Goal: Task Accomplishment & Management: Complete application form

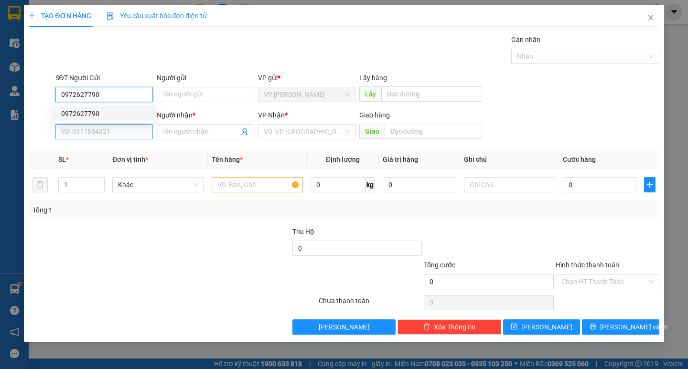
type input "0972627790"
click at [92, 132] on input "SĐT Người Nhận *" at bounding box center [103, 131] width 97 height 15
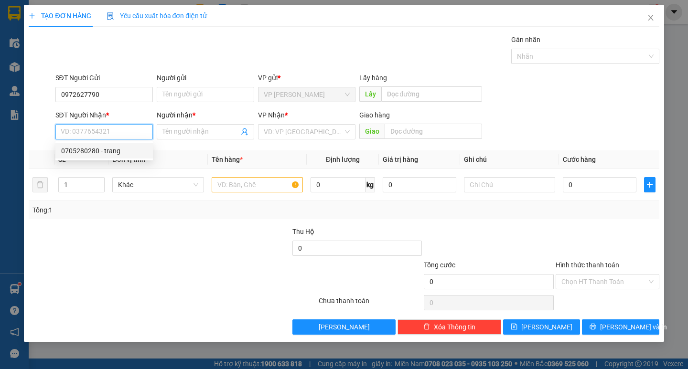
click at [79, 150] on div "0705280280 - trang" at bounding box center [104, 151] width 86 height 11
type input "0705280280"
type input "trang"
type input "e h leo"
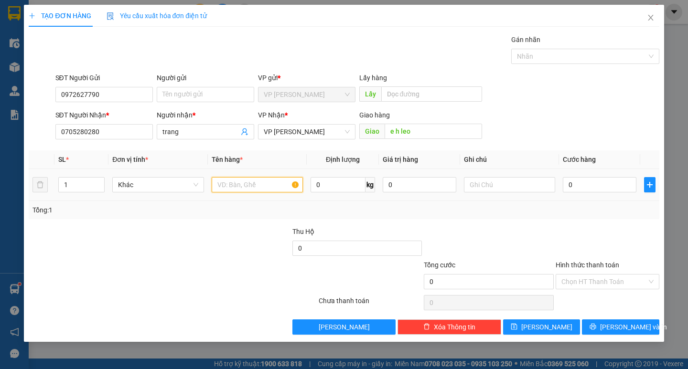
click at [281, 187] on input "text" at bounding box center [257, 184] width 91 height 15
type input "gs"
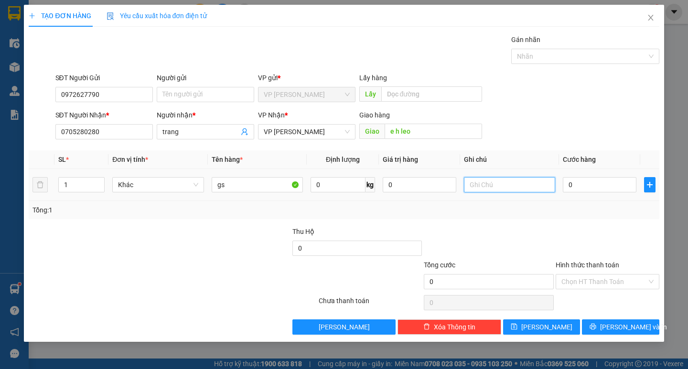
click at [524, 184] on input "text" at bounding box center [509, 184] width 91 height 15
type input "thung xớp"
type input "1"
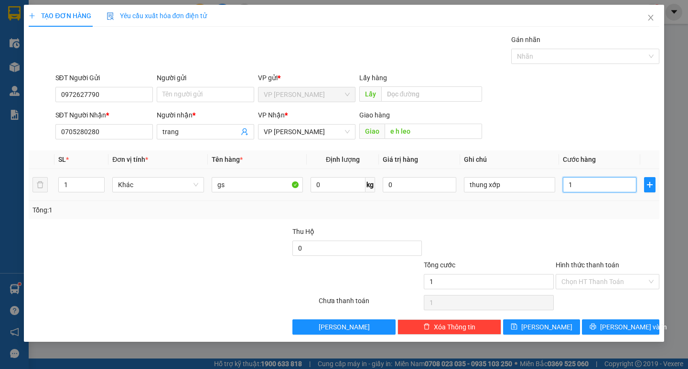
type input "15"
type input "150"
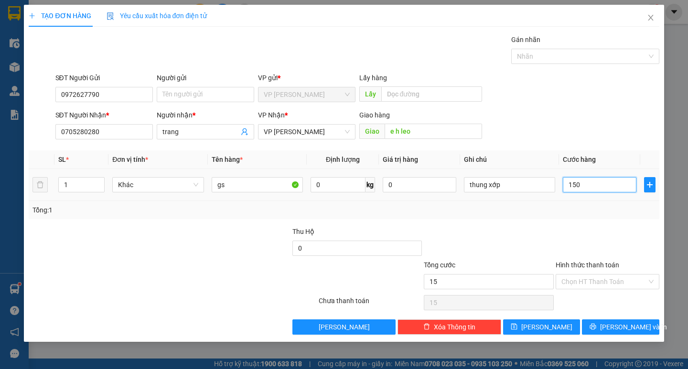
type input "150"
type input "1.500"
type input "15.000"
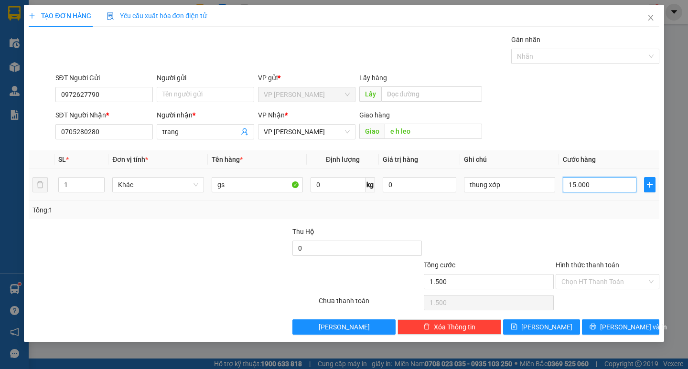
type input "15.000"
type input "150.000"
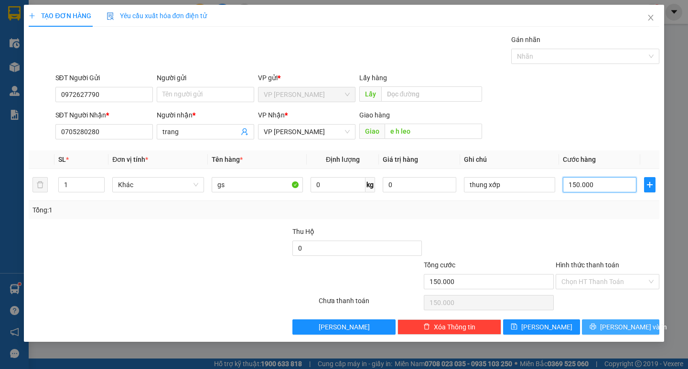
type input "150.000"
click at [592, 331] on button "[PERSON_NAME] và In" at bounding box center [620, 327] width 77 height 15
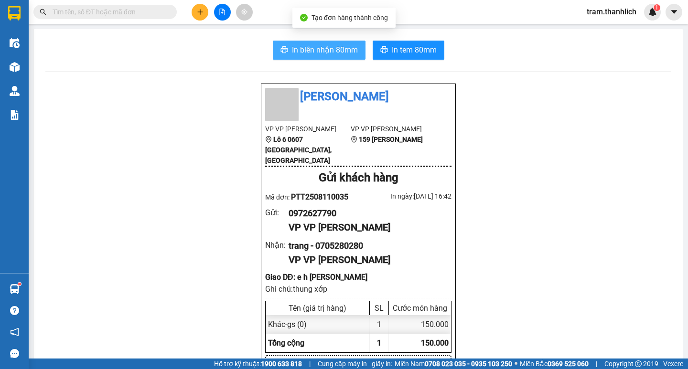
click at [312, 45] on span "In biên nhận 80mm" at bounding box center [325, 50] width 66 height 12
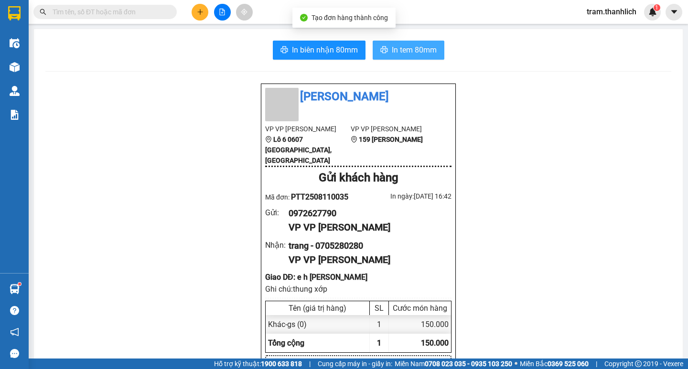
click at [385, 45] on button "In tem 80mm" at bounding box center [409, 50] width 72 height 19
click at [203, 13] on icon "plus" at bounding box center [200, 12] width 7 height 7
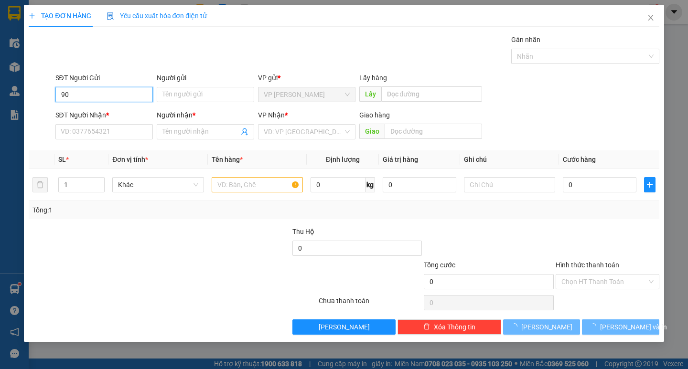
type input "9"
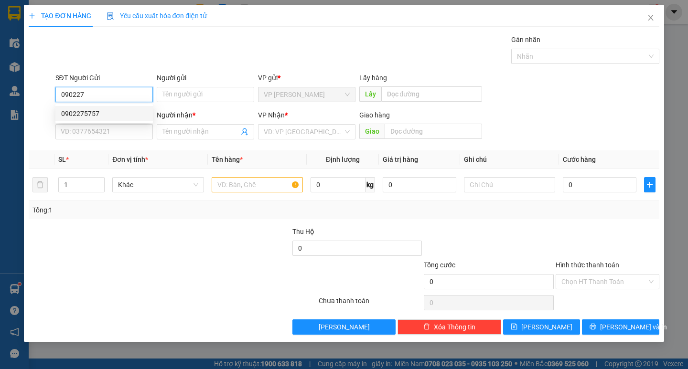
click at [100, 113] on div "0902275757" at bounding box center [104, 113] width 86 height 11
type input "0902275757"
type input "0962235358"
type input "VƯƠNG"
type input "BUÔN MA THUỘT"
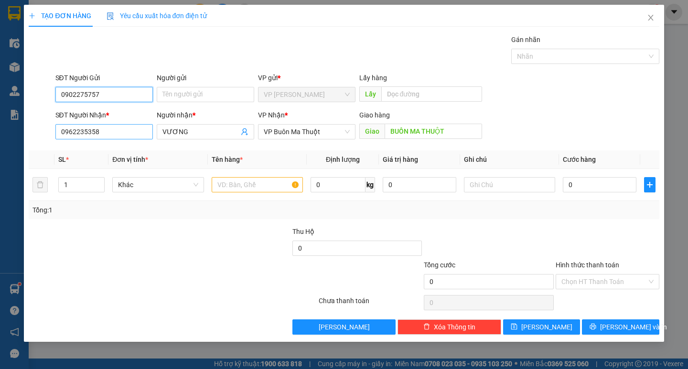
type input "0902275757"
click at [117, 132] on input "0962235358" at bounding box center [103, 131] width 97 height 15
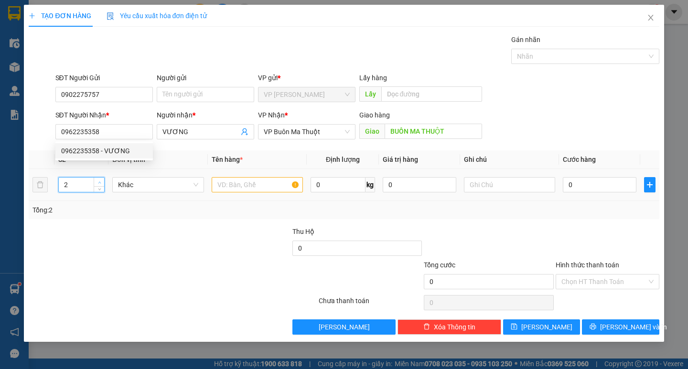
click at [101, 182] on icon "up" at bounding box center [99, 182] width 3 height 3
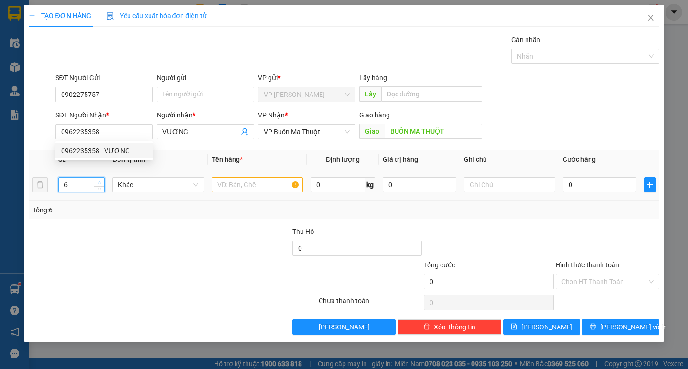
click at [101, 182] on icon "up" at bounding box center [99, 182] width 3 height 3
type input "9"
click at [267, 180] on input "text" at bounding box center [257, 184] width 91 height 15
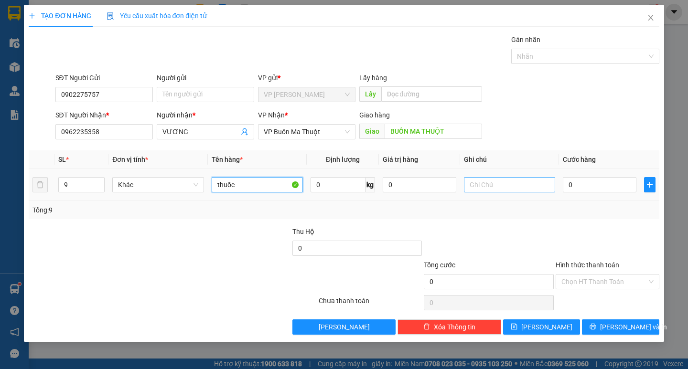
type input "thuốc"
click at [509, 186] on input "text" at bounding box center [509, 184] width 91 height 15
type input "tthung giấy"
click at [567, 184] on input "0" at bounding box center [600, 184] width 74 height 15
type input "1"
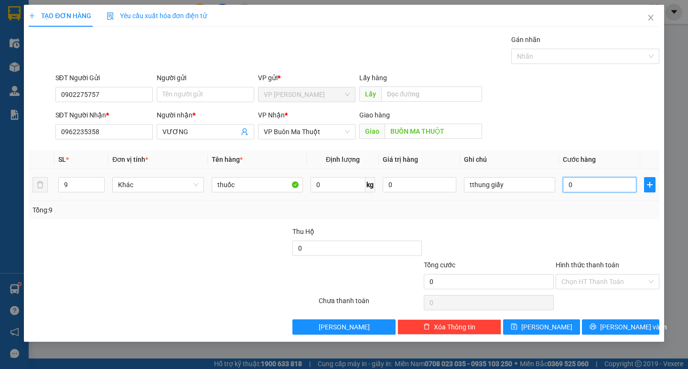
type input "1"
type input "18"
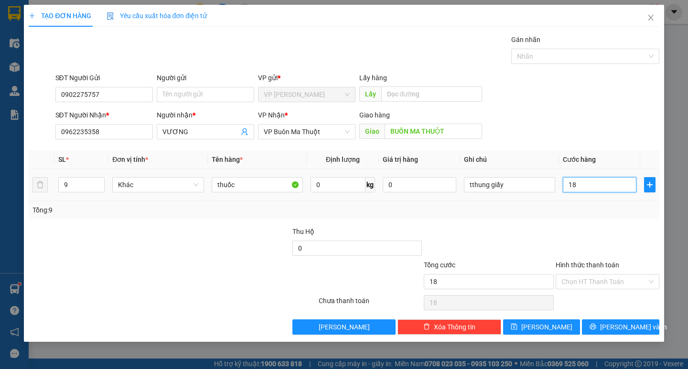
click at [583, 189] on input "18" at bounding box center [600, 184] width 74 height 15
type input "3"
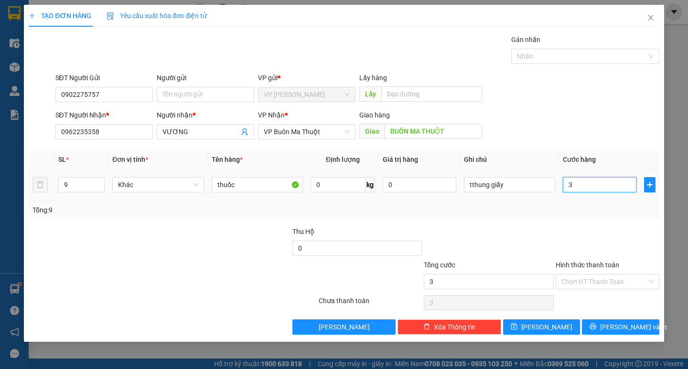
type input "36"
type input "360"
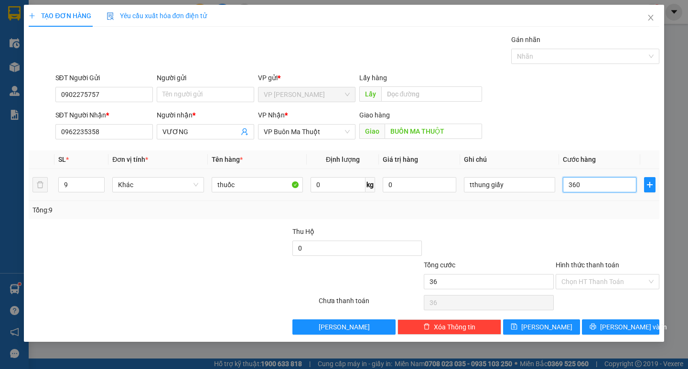
type input "360"
type input "3.600"
type input "36.000"
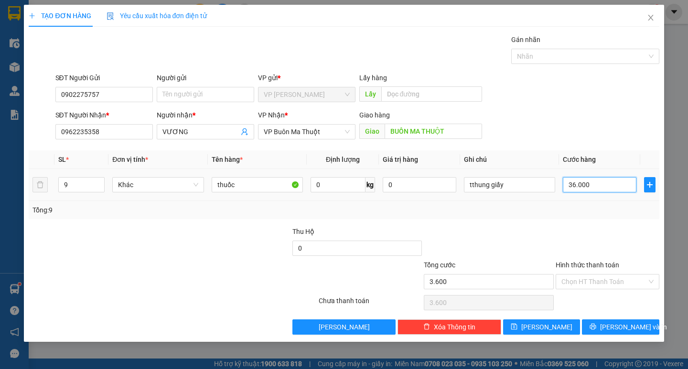
type input "36.000"
type input "360.000"
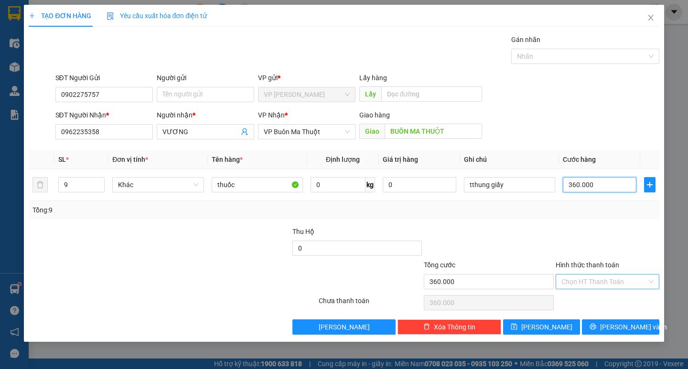
type input "360.000"
click at [603, 279] on input "Hình thức thanh toán" at bounding box center [604, 282] width 86 height 14
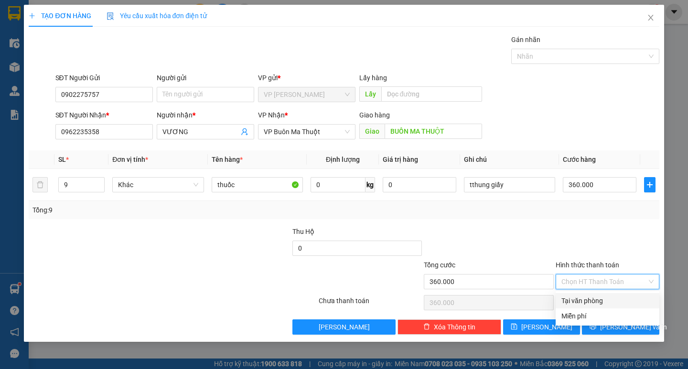
click at [603, 297] on div "Tại văn phòng" at bounding box center [607, 301] width 92 height 11
type input "0"
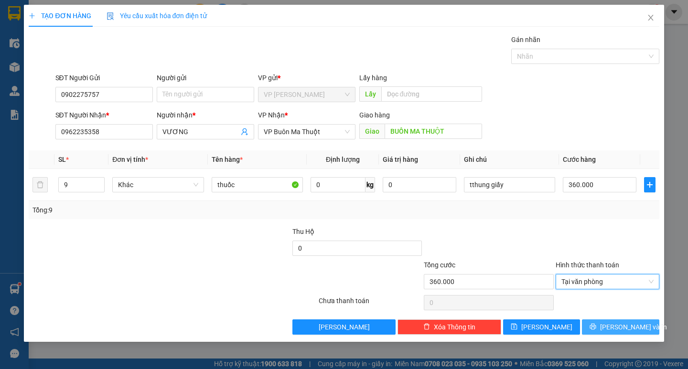
click at [614, 329] on span "[PERSON_NAME] và In" at bounding box center [633, 327] width 67 height 11
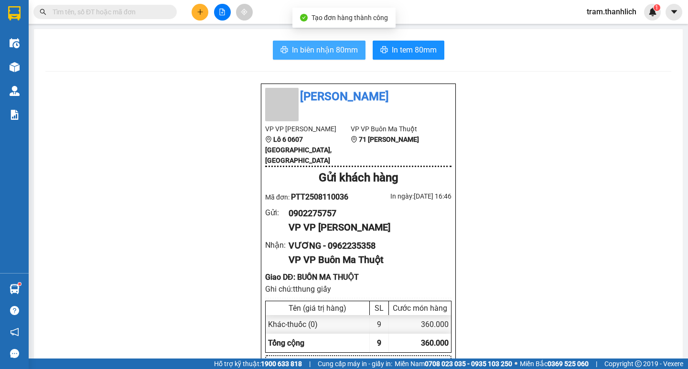
click at [305, 58] on button "In biên nhận 80mm" at bounding box center [319, 50] width 93 height 19
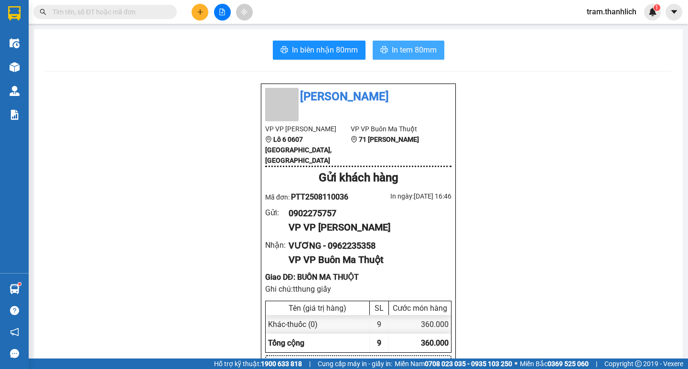
click at [435, 53] on button "In tem 80mm" at bounding box center [409, 50] width 72 height 19
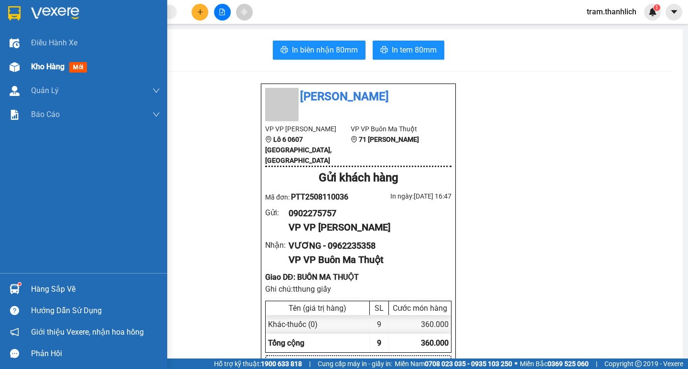
click at [32, 63] on span "Kho hàng" at bounding box center [47, 66] width 33 height 9
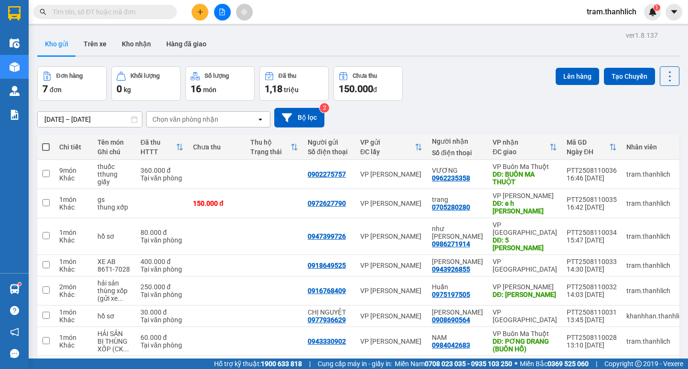
click at [201, 11] on icon "plus" at bounding box center [200, 12] width 7 height 7
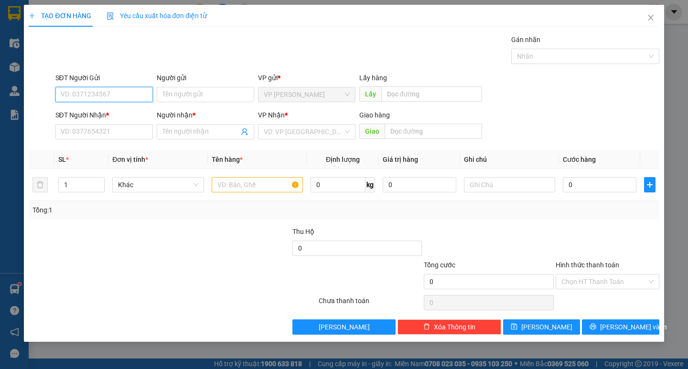
click at [133, 95] on input "SĐT Người Gửi" at bounding box center [103, 94] width 97 height 15
click at [122, 116] on div "0848333399" at bounding box center [104, 113] width 86 height 11
type input "0848333399"
type input "0935466879"
type input "a duy"
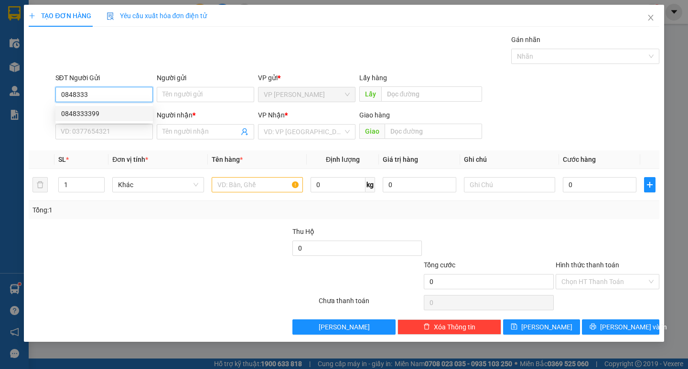
type input "kon tum"
type input "0848333399"
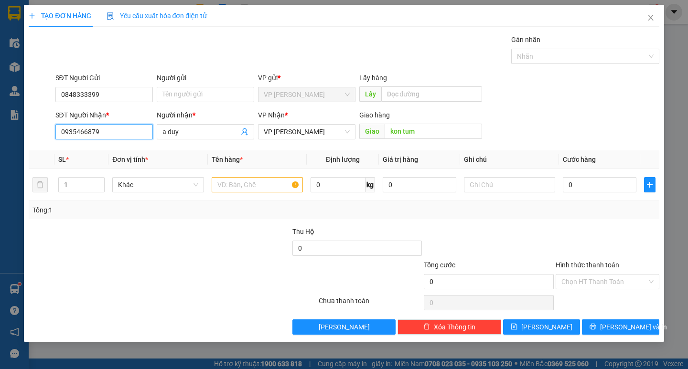
click at [119, 132] on input "0935466879" at bounding box center [103, 131] width 97 height 15
type input "0842113399"
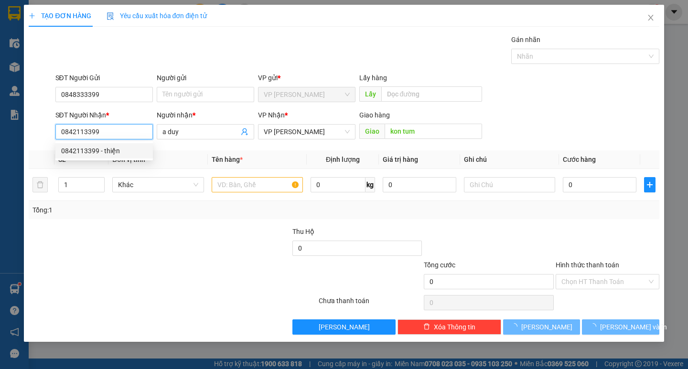
click at [73, 153] on div "0842113399 - thiện" at bounding box center [104, 151] width 86 height 11
type input "thiện"
type input "bmt"
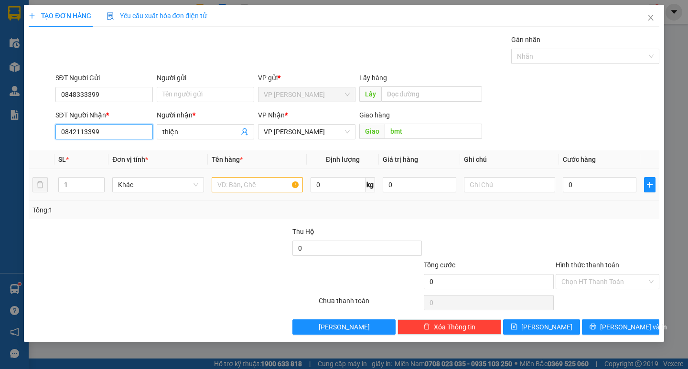
type input "0842113399"
click at [284, 191] on input "text" at bounding box center [257, 184] width 91 height 15
type input "phu kiện xe"
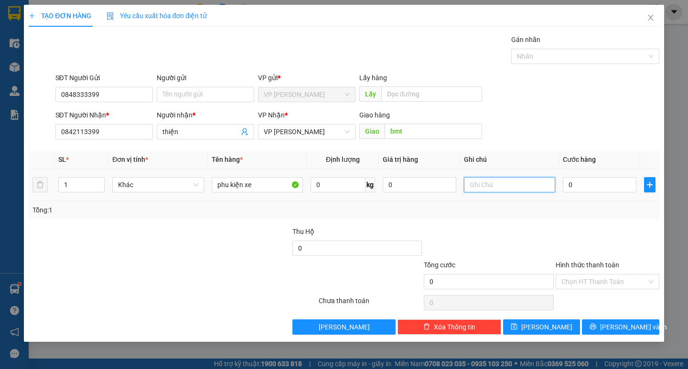
click at [544, 183] on input "text" at bounding box center [509, 184] width 91 height 15
type input "thung giấy nhỏ"
click at [601, 192] on input "0" at bounding box center [600, 184] width 74 height 15
type input "4"
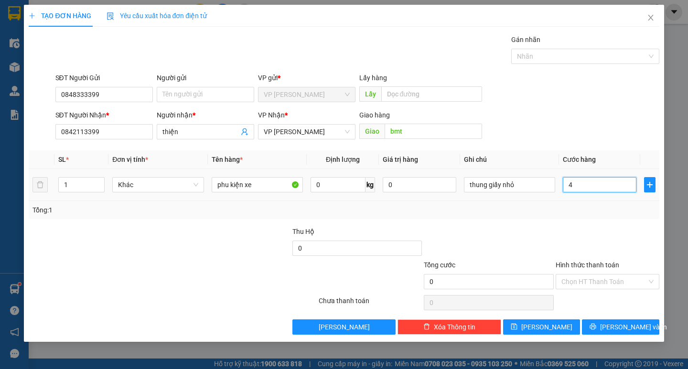
type input "4"
type input "40"
type input "400"
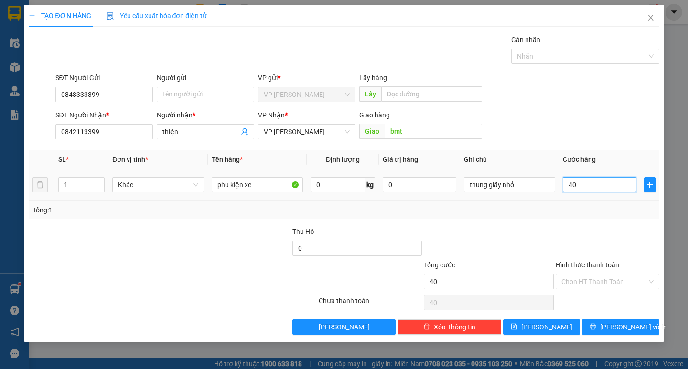
type input "400"
type input "4.000"
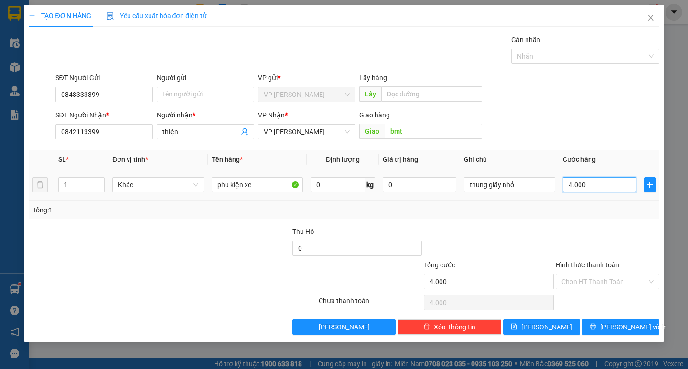
type input "40.000"
click at [593, 329] on button "[PERSON_NAME] và In" at bounding box center [620, 327] width 77 height 15
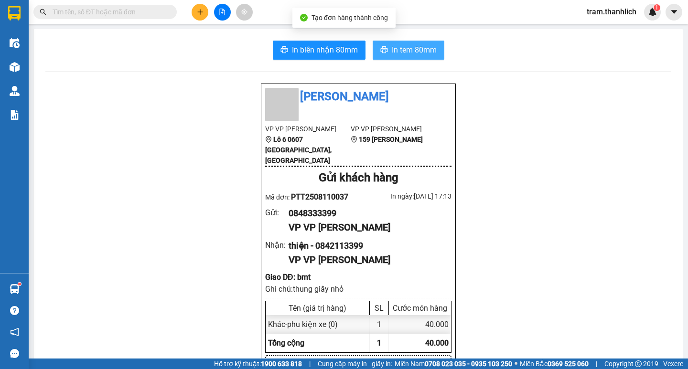
click at [401, 52] on span "In tem 80mm" at bounding box center [414, 50] width 45 height 12
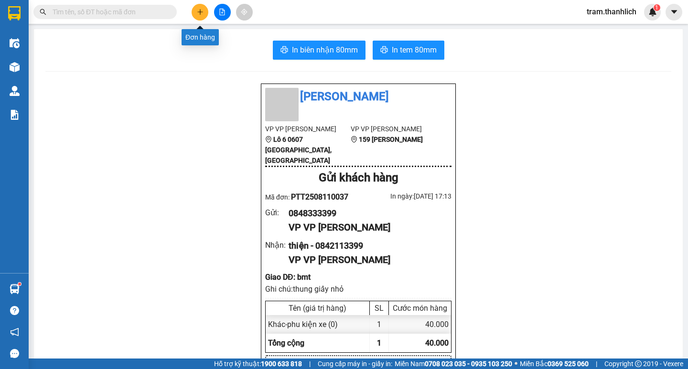
click at [203, 13] on icon "plus" at bounding box center [200, 12] width 7 height 7
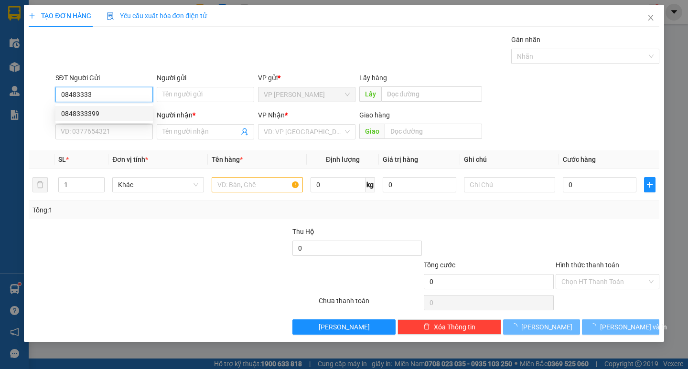
click at [93, 118] on div "0848333399" at bounding box center [104, 113] width 86 height 11
type input "0848333399"
type input "0842113399"
type input "thiện"
type input "bmt"
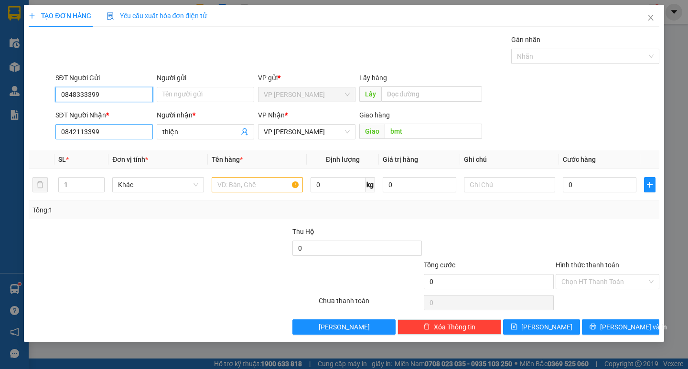
type input "0848333399"
click at [101, 134] on input "0842113399" at bounding box center [103, 131] width 97 height 15
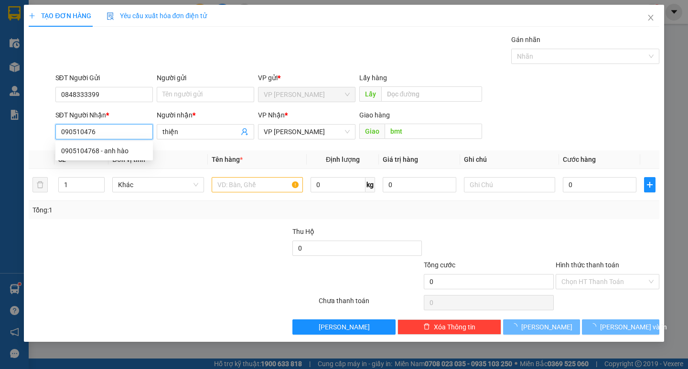
type input "0905104768"
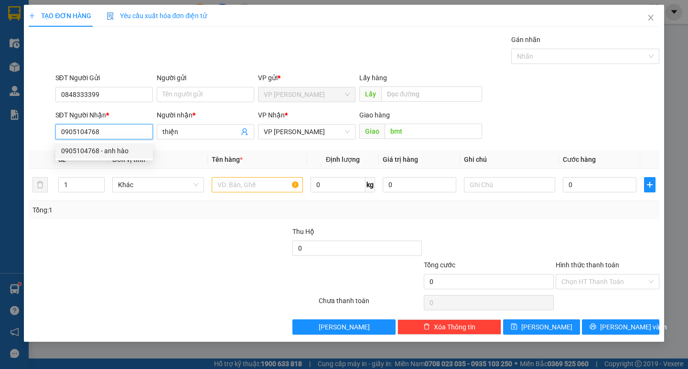
click at [101, 147] on div "0905104768 - anh hào" at bounding box center [104, 151] width 86 height 11
type input "anh hào"
type input "dak lak"
type input "0905104768"
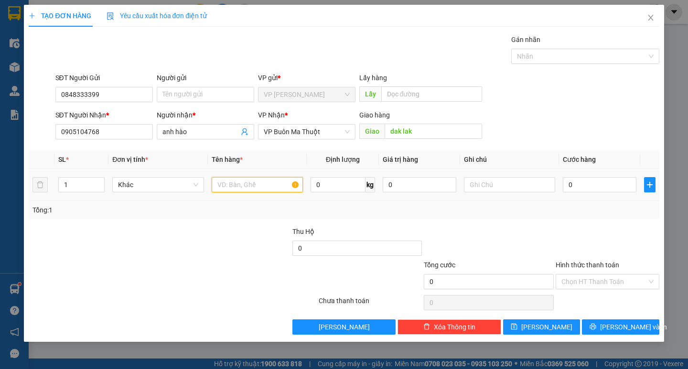
click at [275, 190] on input "text" at bounding box center [257, 184] width 91 height 15
type input "phu kiện xe"
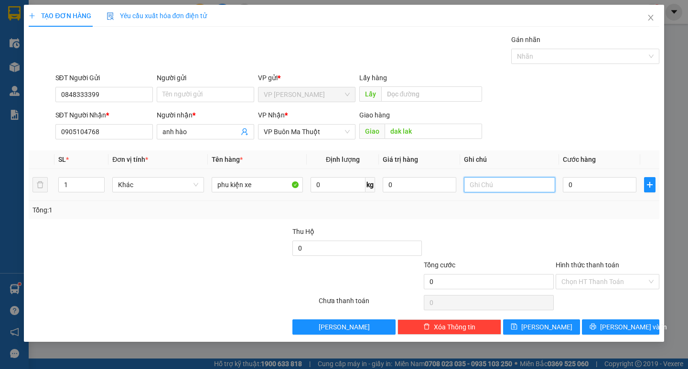
click at [491, 185] on input "text" at bounding box center [509, 184] width 91 height 15
click at [590, 187] on input "0" at bounding box center [600, 184] width 74 height 15
type input "5"
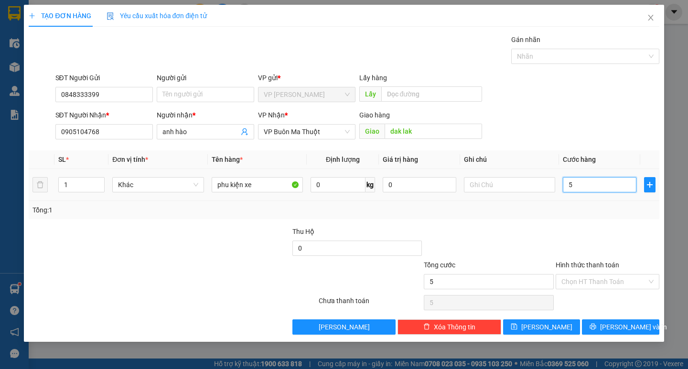
type input "50"
type input "500"
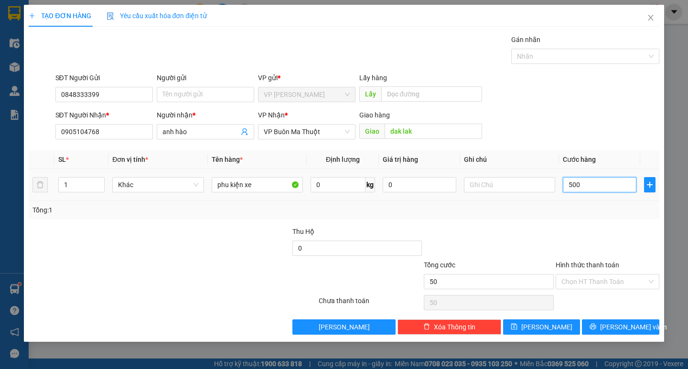
type input "500"
type input "5.000"
type input "50.000"
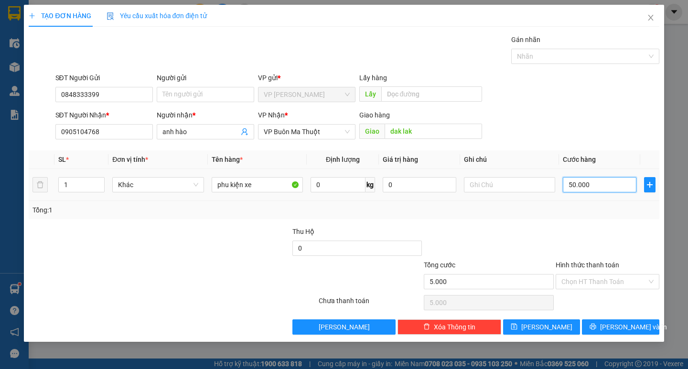
type input "50.000"
click at [619, 327] on span "[PERSON_NAME] và In" at bounding box center [633, 327] width 67 height 11
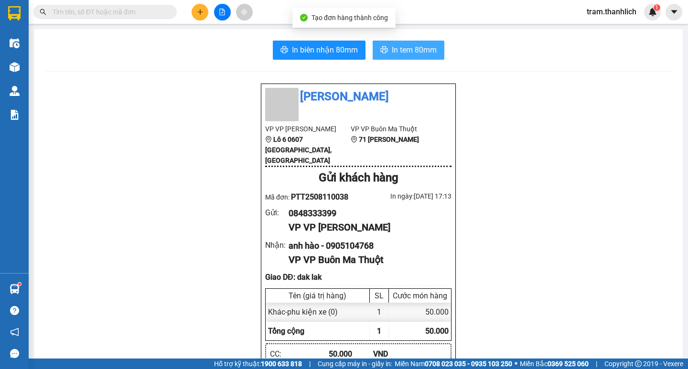
click at [419, 59] on button "In tem 80mm" at bounding box center [409, 50] width 72 height 19
click at [209, 12] on div at bounding box center [222, 12] width 72 height 17
click at [206, 10] on button at bounding box center [200, 12] width 17 height 17
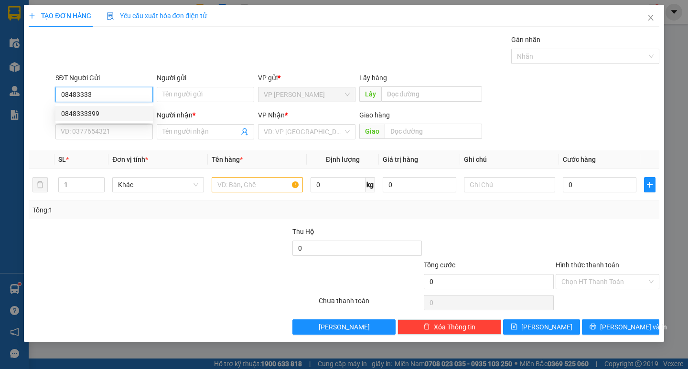
click at [103, 115] on div "0848333399" at bounding box center [104, 113] width 86 height 11
type input "0848333399"
type input "0905104768"
type input "anh hào"
type input "dak lak"
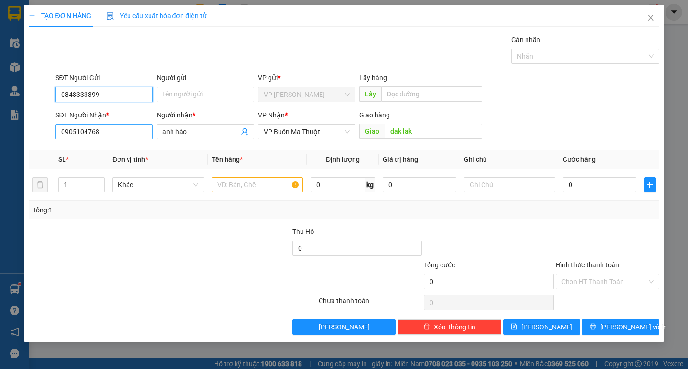
type input "0848333399"
click at [103, 133] on input "0905104768" at bounding box center [103, 131] width 97 height 15
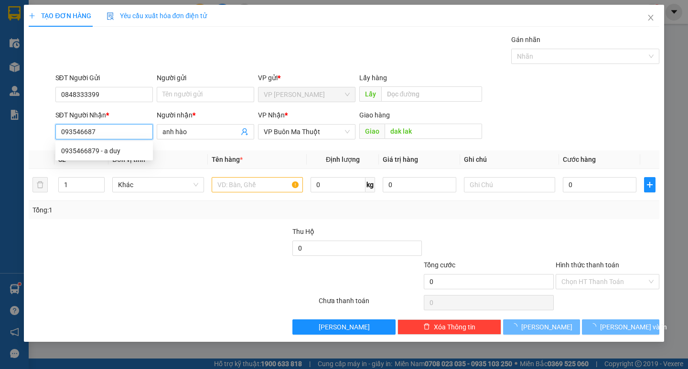
type input "0935466879"
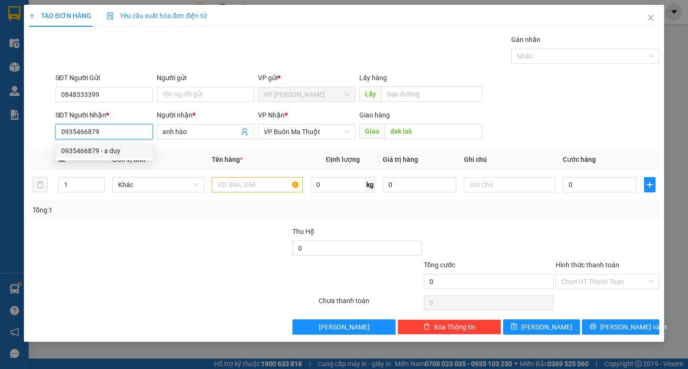
click at [98, 157] on div "0935466879 - a duy" at bounding box center [103, 150] width 97 height 15
type input "a duy"
type input "kon tum"
type input "0935466879"
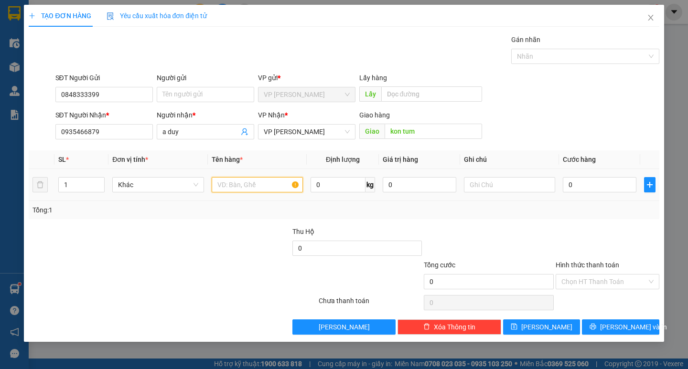
click at [281, 185] on input "text" at bounding box center [257, 184] width 91 height 15
type input "["
type input "phu kiện"
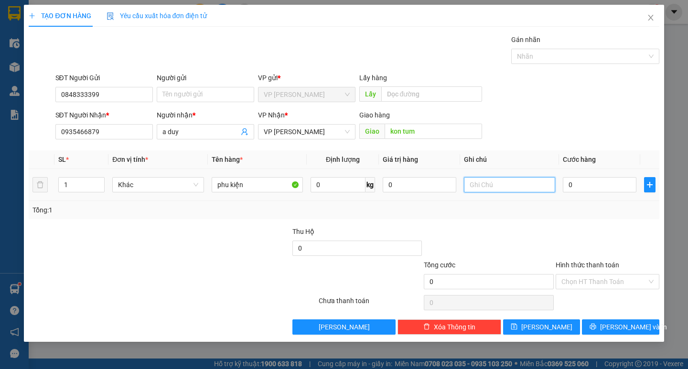
click at [484, 188] on input "text" at bounding box center [509, 184] width 91 height 15
type input "thung giấy"
click at [606, 182] on input "0" at bounding box center [600, 184] width 74 height 15
type input "5"
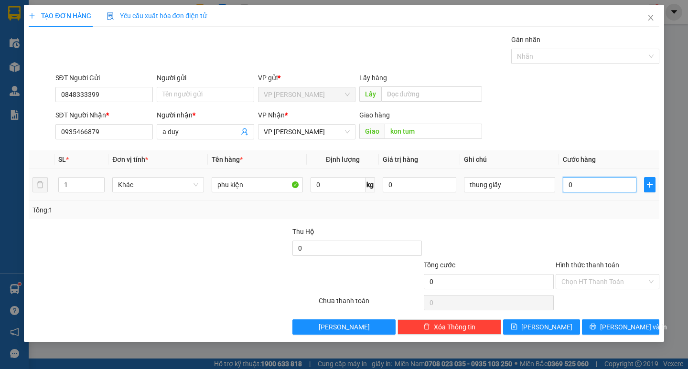
type input "5"
type input "50"
type input "500"
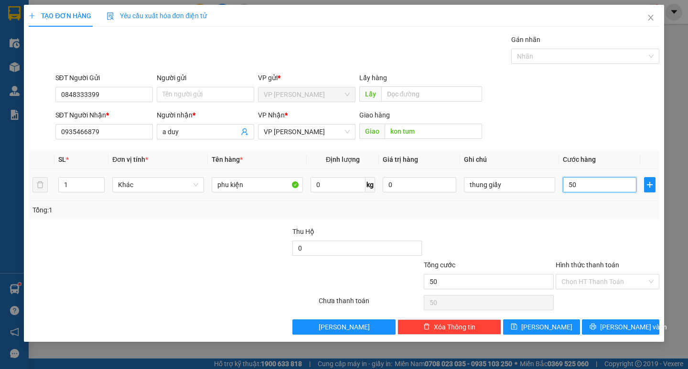
type input "500"
type input "5.000"
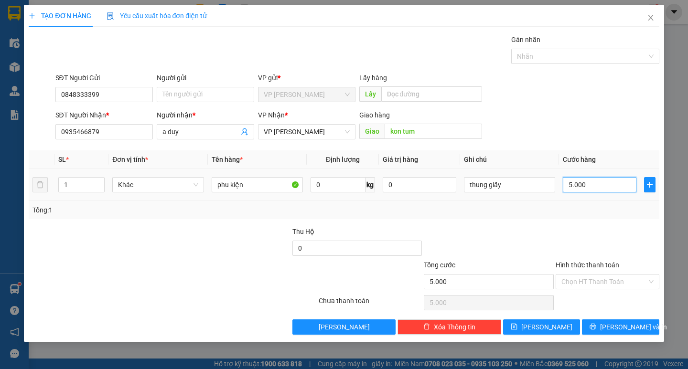
type input "50.000"
click at [611, 327] on button "[PERSON_NAME] và In" at bounding box center [620, 327] width 77 height 15
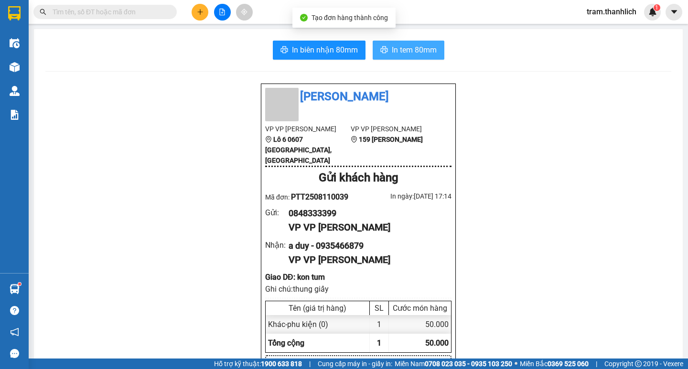
click at [435, 45] on button "In tem 80mm" at bounding box center [409, 50] width 72 height 19
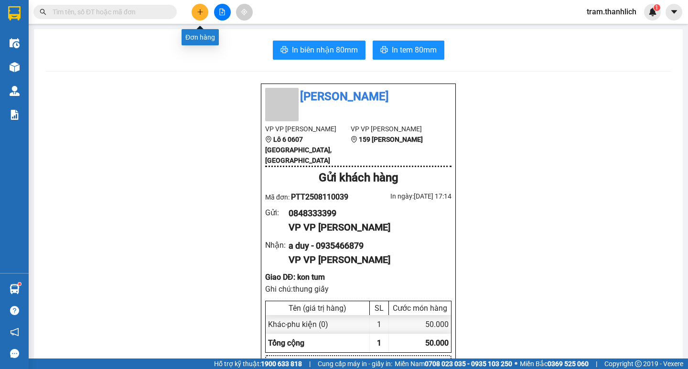
click at [198, 17] on button at bounding box center [200, 12] width 17 height 17
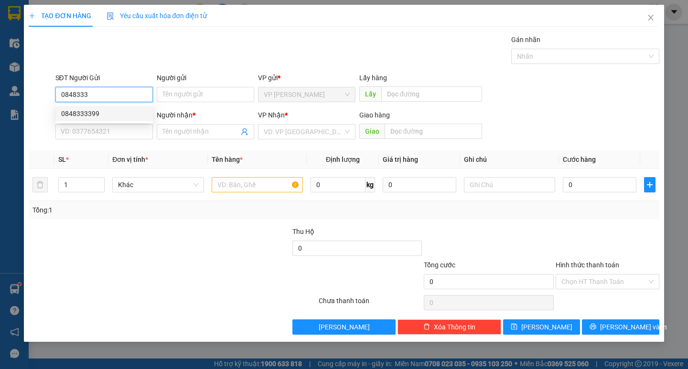
click at [99, 110] on div "0848333399" at bounding box center [104, 113] width 86 height 11
type input "0848333399"
type input "0935466879"
type input "a duy"
type input "kon tum"
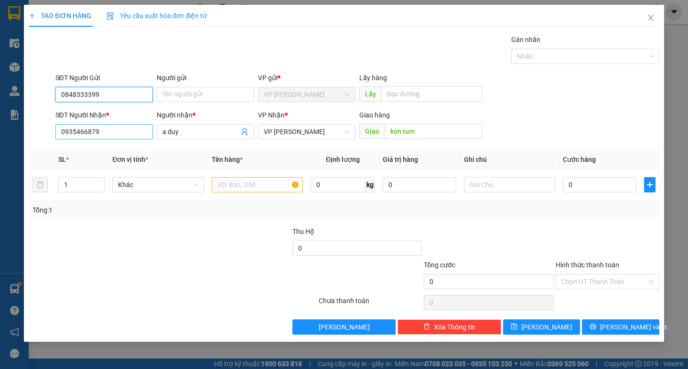
type input "0848333399"
click at [105, 132] on input "0935466879" at bounding box center [103, 131] width 97 height 15
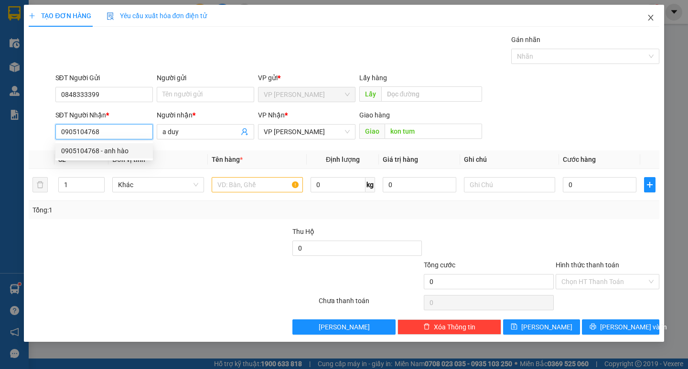
type input "0905104768"
click at [648, 14] on span "Close" at bounding box center [650, 18] width 27 height 27
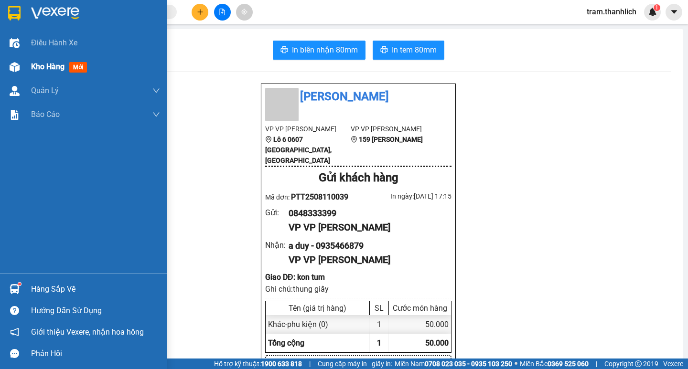
click at [28, 57] on div "Kho hàng mới" at bounding box center [83, 67] width 167 height 24
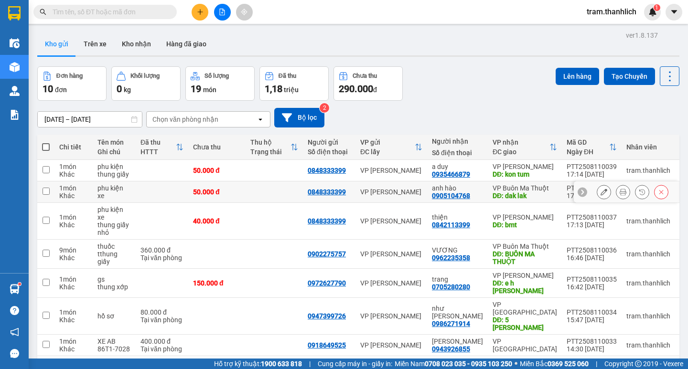
click at [597, 191] on button at bounding box center [603, 192] width 13 height 17
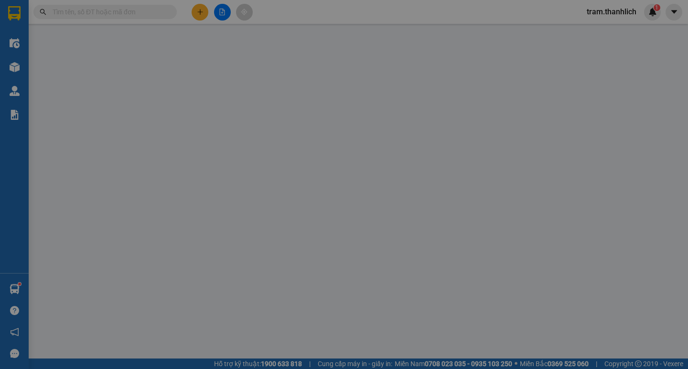
type input "0848333399"
type input "0905104768"
type input "dak lak"
type input "50.000"
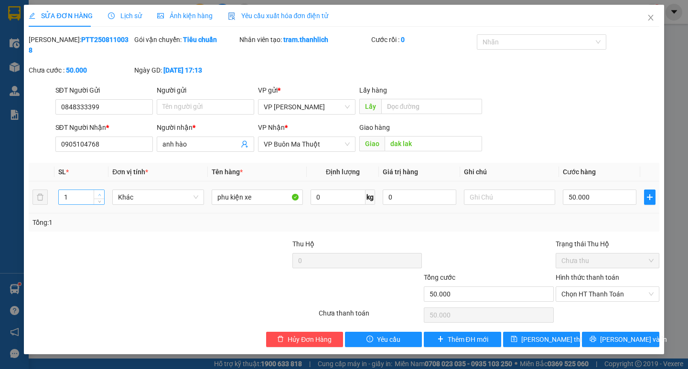
click at [95, 190] on span "Increase Value" at bounding box center [99, 194] width 11 height 9
type input "2"
click at [585, 191] on input "50.000" at bounding box center [600, 197] width 74 height 15
type input "8"
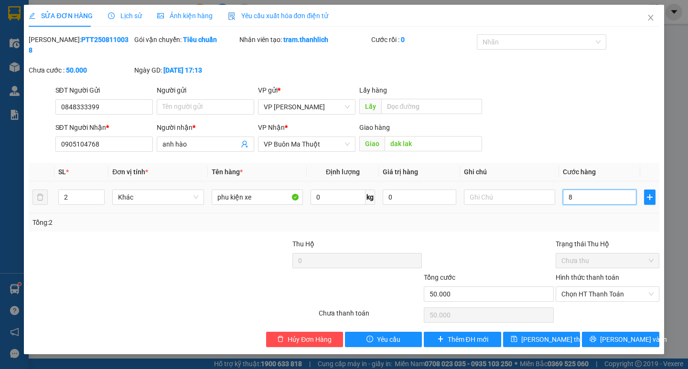
type input "8"
type input "80"
type input "800"
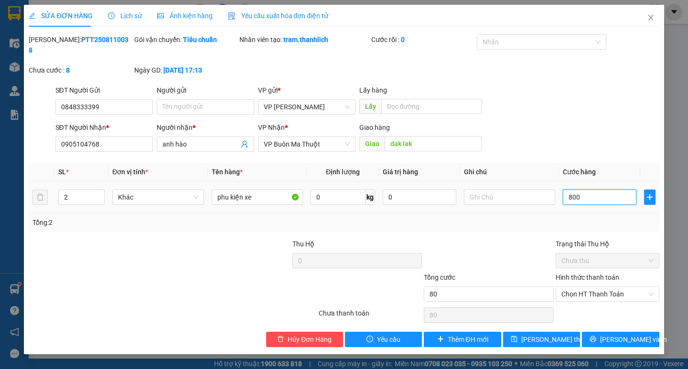
type input "800"
type input "8.000"
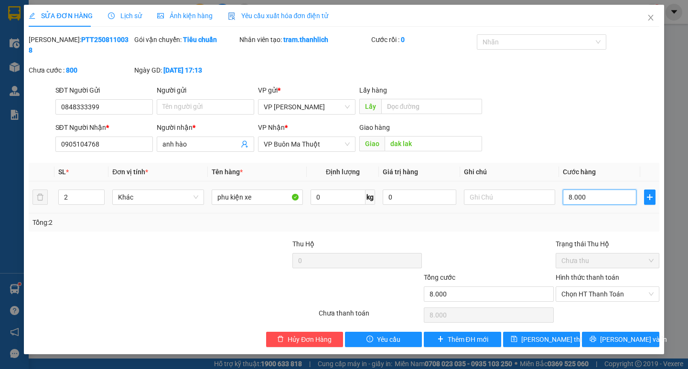
type input "80.000"
click at [594, 334] on button "[PERSON_NAME] và In" at bounding box center [620, 339] width 77 height 15
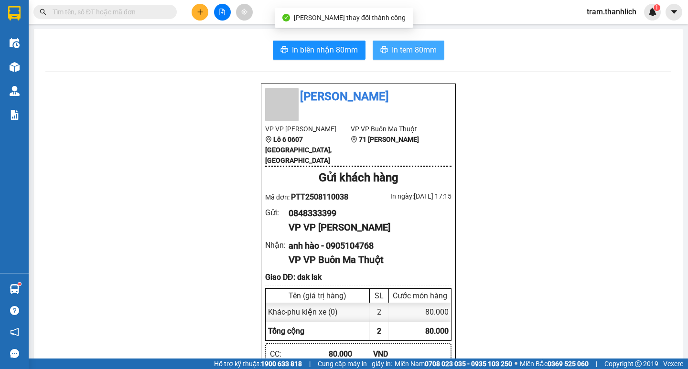
click at [426, 53] on span "In tem 80mm" at bounding box center [414, 50] width 45 height 12
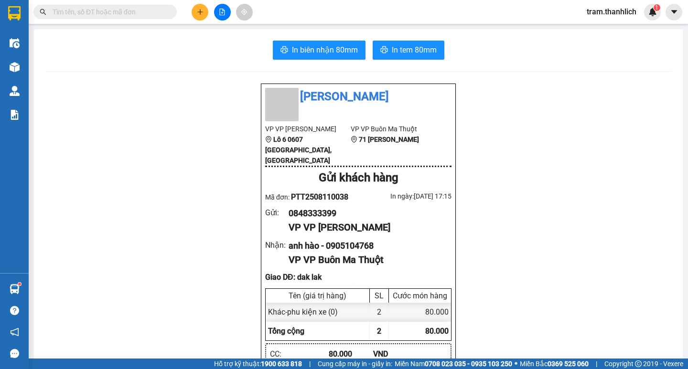
click at [198, 12] on icon "plus" at bounding box center [199, 11] width 5 height 0
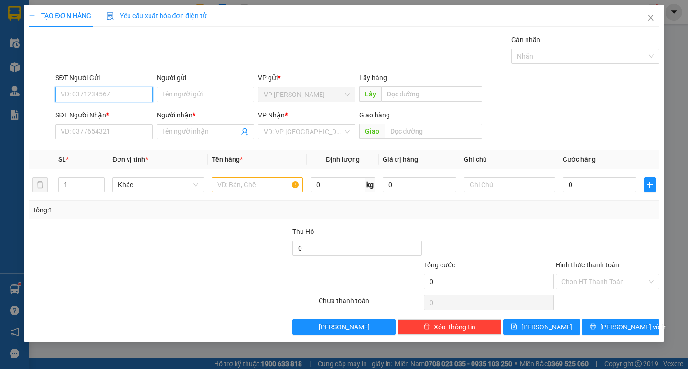
click at [129, 93] on input "SĐT Người Gửi" at bounding box center [103, 94] width 97 height 15
click at [83, 116] on div "0848333399" at bounding box center [104, 113] width 86 height 11
type input "0848333399"
type input "0935466879"
type input "a duy"
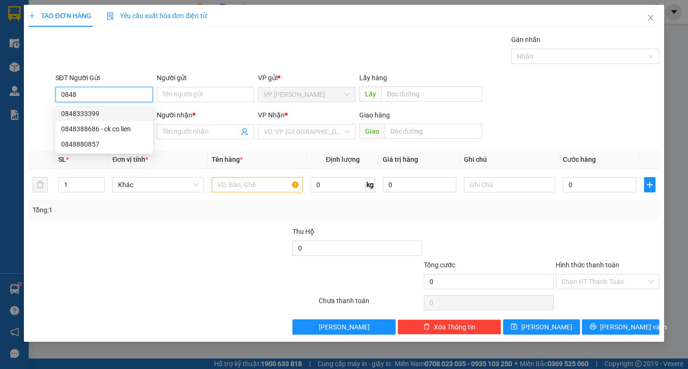
type input "kon tum"
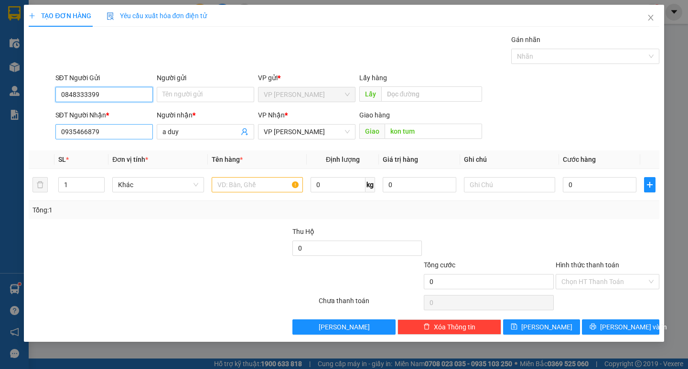
type input "0848333399"
click at [107, 130] on input "0935466879" at bounding box center [103, 131] width 97 height 15
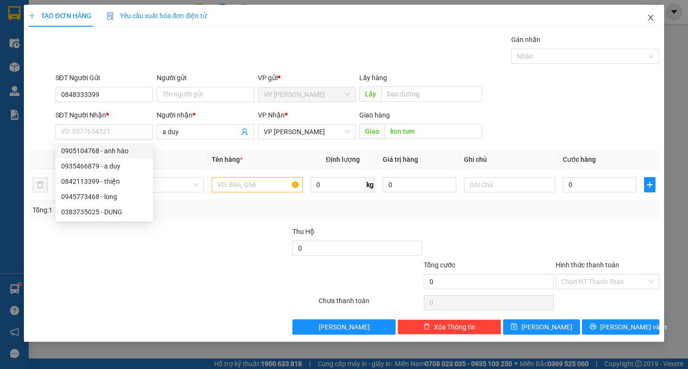
click at [653, 15] on icon "close" at bounding box center [651, 18] width 8 height 8
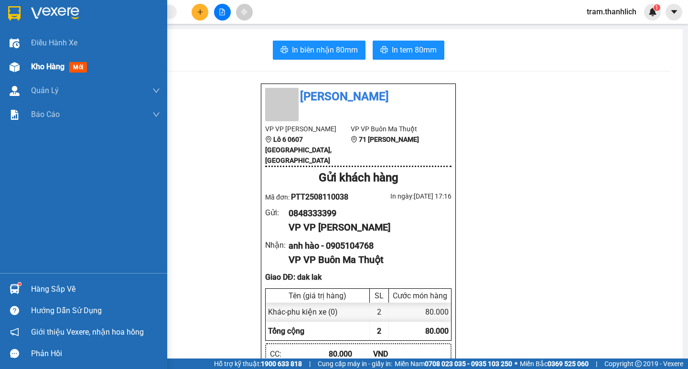
click at [41, 68] on span "Kho hàng" at bounding box center [47, 66] width 33 height 9
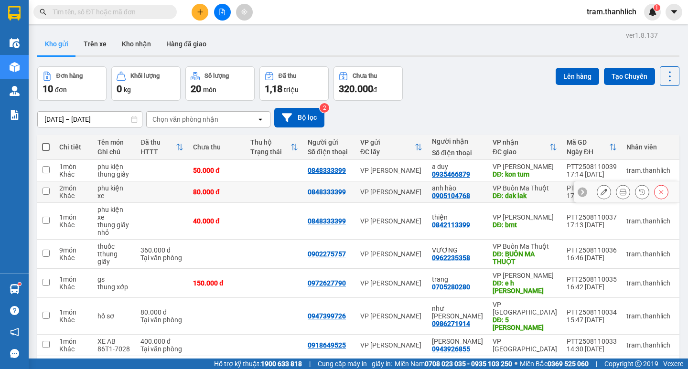
click at [600, 193] on icon at bounding box center [603, 192] width 7 height 7
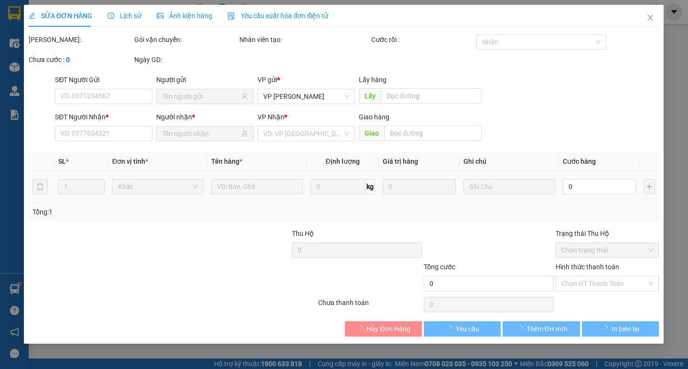
type input "0848333399"
type input "0905104768"
type input "dak lak"
type input "80.000"
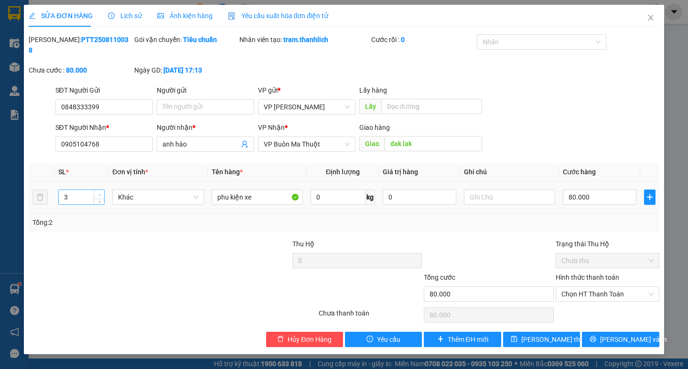
click at [96, 192] on span "up" at bounding box center [99, 195] width 6 height 6
type input "6"
click at [96, 192] on span "up" at bounding box center [99, 195] width 6 height 6
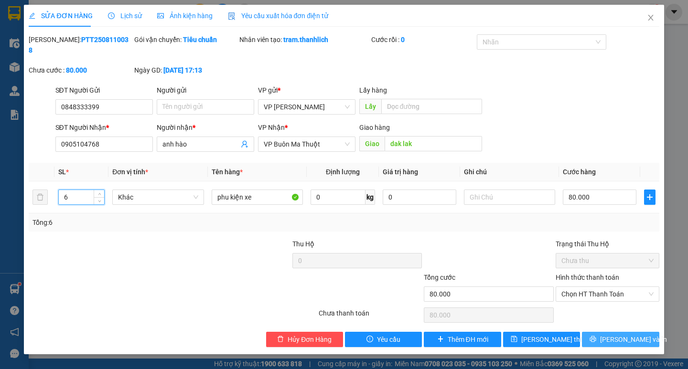
click at [609, 332] on button "[PERSON_NAME] và In" at bounding box center [620, 339] width 77 height 15
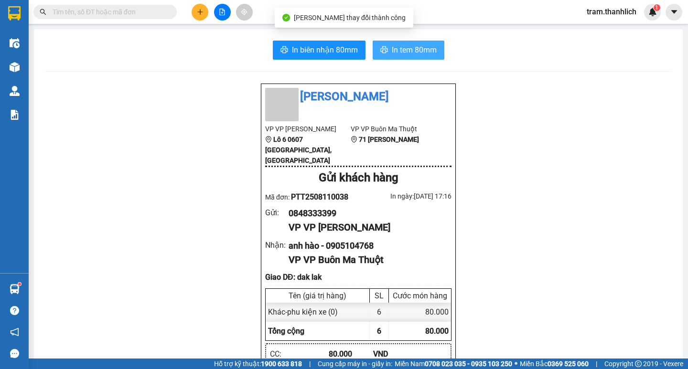
click at [423, 53] on span "In tem 80mm" at bounding box center [414, 50] width 45 height 12
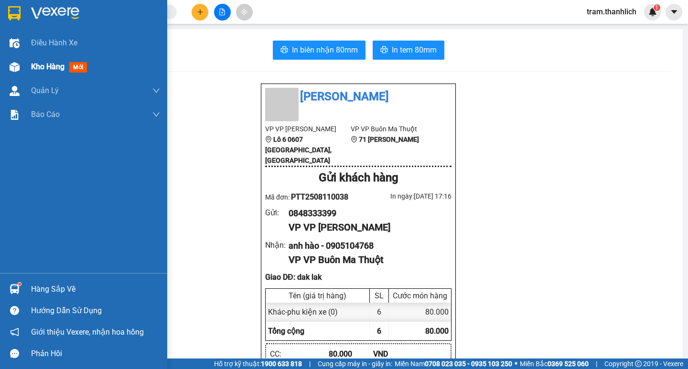
click at [20, 68] on div at bounding box center [14, 67] width 17 height 17
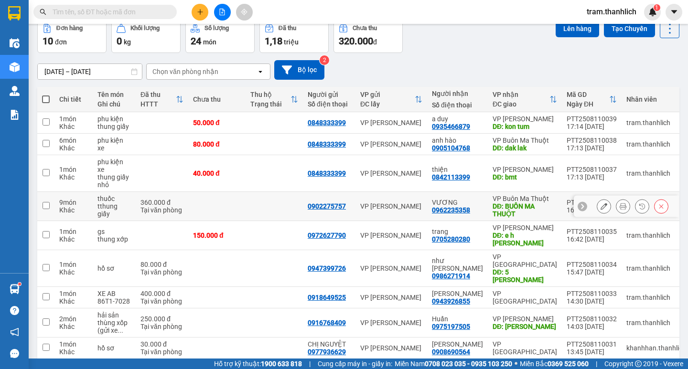
scroll to position [105, 0]
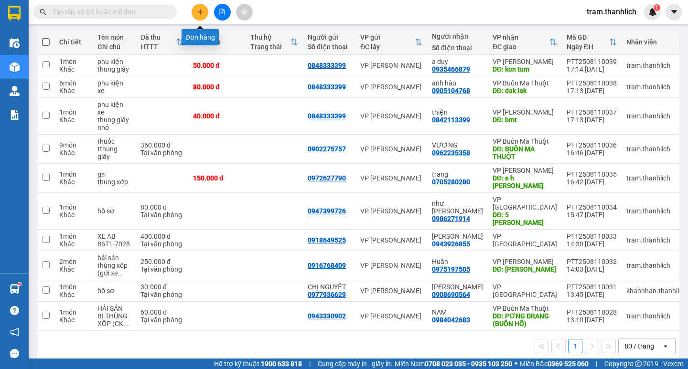
click at [203, 19] on button at bounding box center [200, 12] width 17 height 17
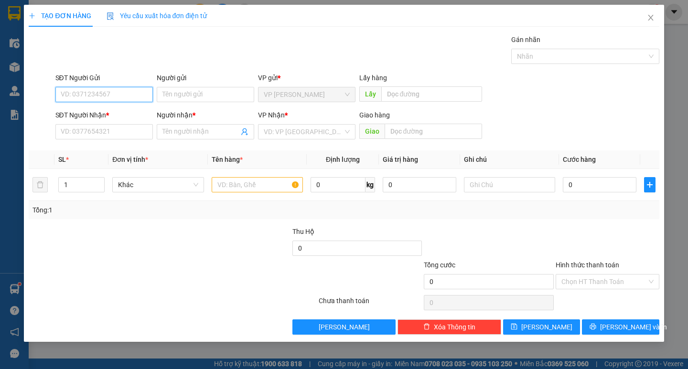
click at [131, 91] on input "SĐT Người Gửi" at bounding box center [103, 94] width 97 height 15
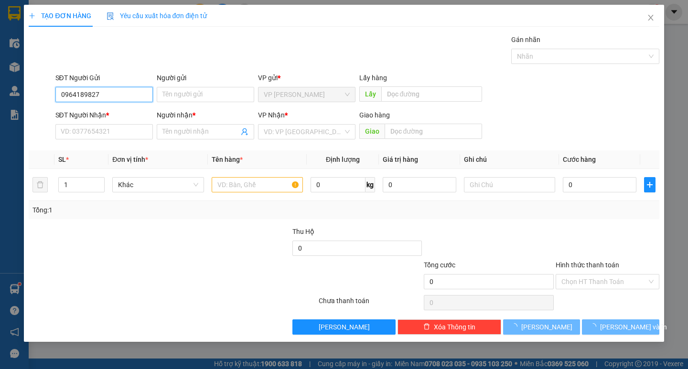
click at [132, 89] on input "0964189827" at bounding box center [103, 94] width 97 height 15
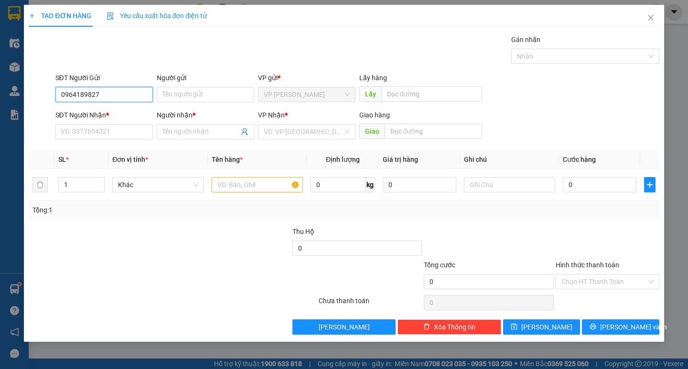
click at [132, 89] on input "0964189827" at bounding box center [103, 94] width 97 height 15
type input "0964189827"
click at [139, 138] on input "SĐT Người Nhận *" at bounding box center [103, 131] width 97 height 15
paste input "0964189827"
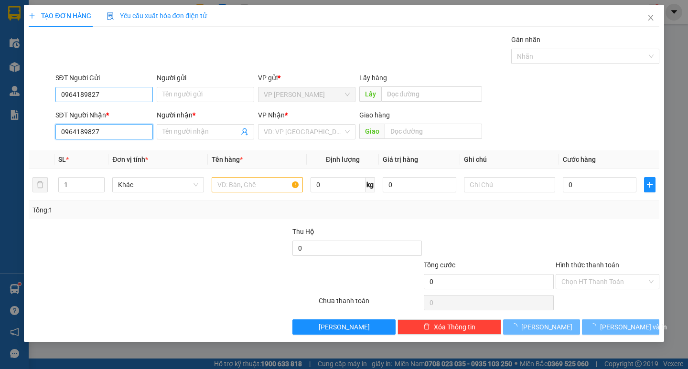
type input "0964189827"
click at [112, 98] on input "0964189827" at bounding box center [103, 94] width 97 height 15
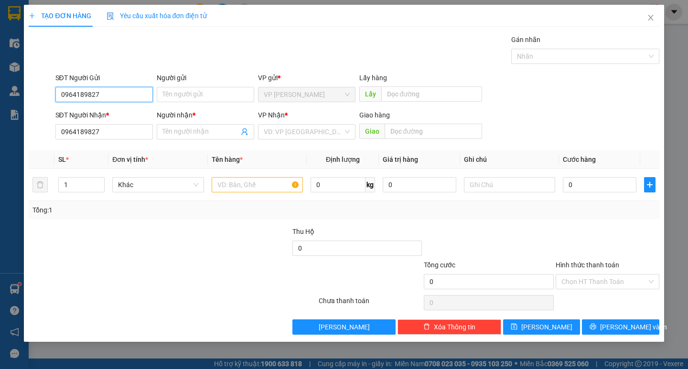
click at [112, 98] on input "0964189827" at bounding box center [103, 94] width 97 height 15
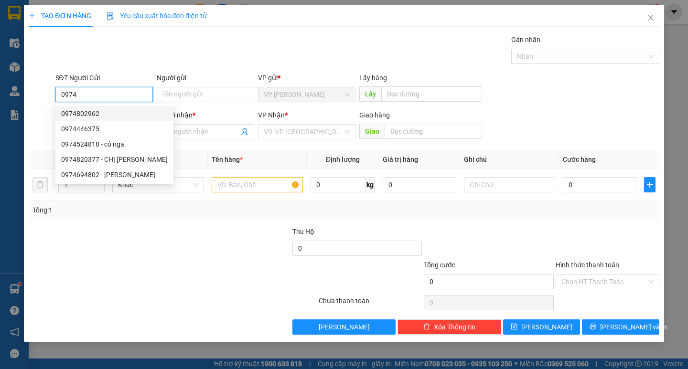
click at [98, 114] on div "0974802962" at bounding box center [114, 113] width 107 height 11
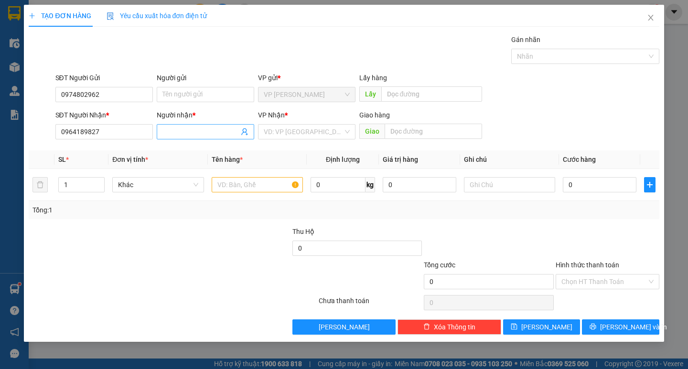
click at [179, 131] on input "Người nhận *" at bounding box center [200, 132] width 76 height 11
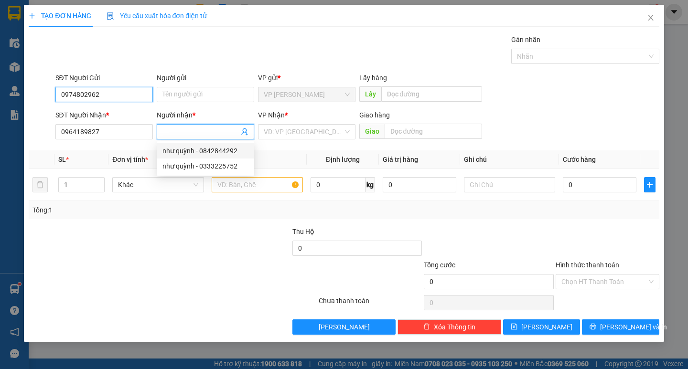
click at [108, 91] on input "0974802962" at bounding box center [103, 94] width 97 height 15
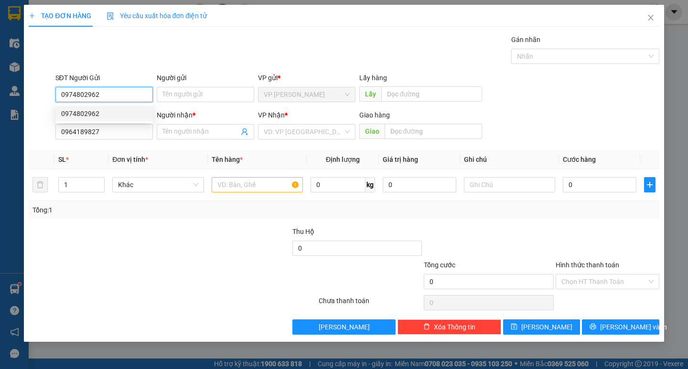
click at [106, 96] on input "0974802962" at bounding box center [103, 94] width 97 height 15
click at [99, 114] on div "0974009086" at bounding box center [104, 113] width 86 height 11
type input "0974009086"
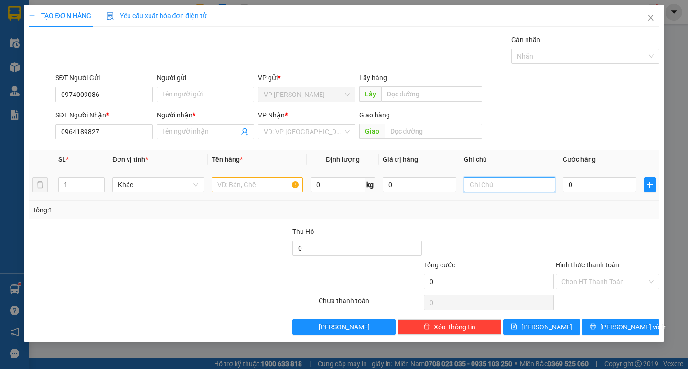
click at [499, 187] on input "text" at bounding box center [509, 184] width 91 height 15
type input "bi"
click at [582, 184] on input "0" at bounding box center [600, 184] width 74 height 15
type input "3"
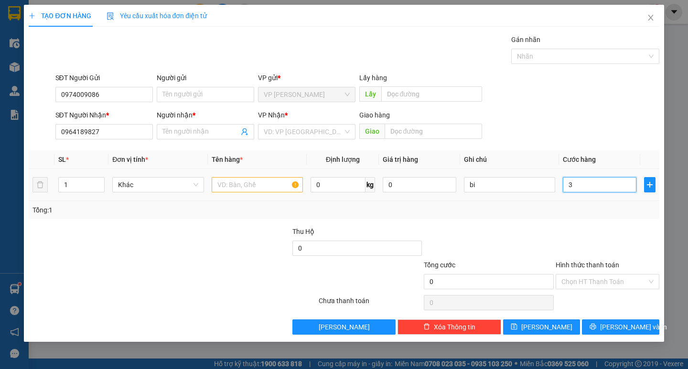
type input "3"
type input "30"
type input "300"
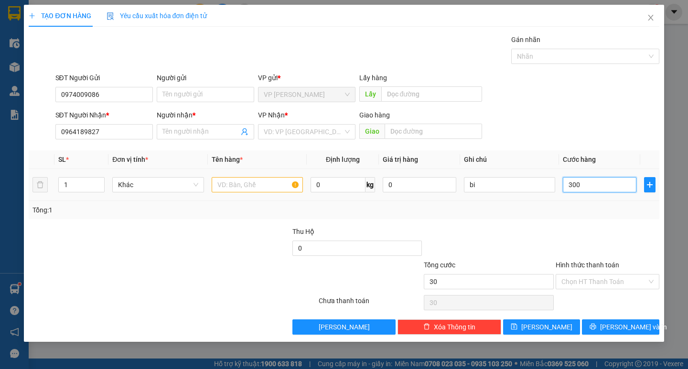
type input "300"
type input "3.000"
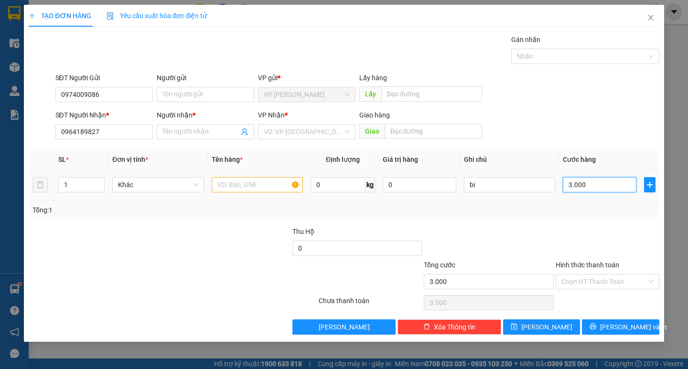
type input "30.000"
click at [278, 183] on input "text" at bounding box center [257, 184] width 91 height 15
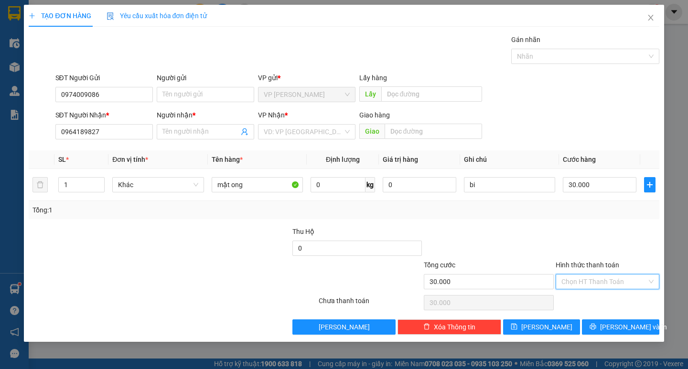
click at [577, 276] on input "Hình thức thanh toán" at bounding box center [604, 282] width 86 height 14
click at [578, 295] on div "Tại văn phòng" at bounding box center [608, 300] width 104 height 15
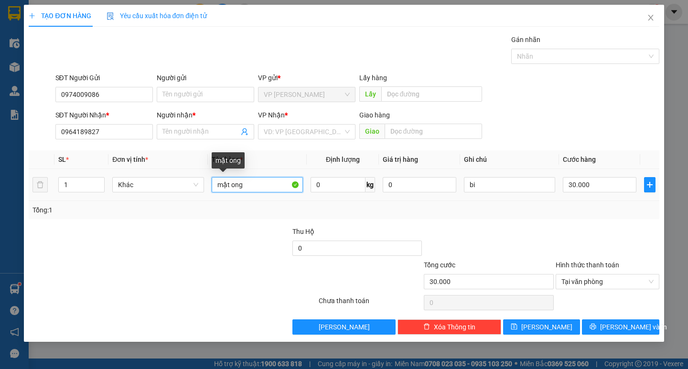
click at [260, 187] on input "mật ong" at bounding box center [257, 184] width 91 height 15
click at [572, 243] on div at bounding box center [608, 242] width 106 height 33
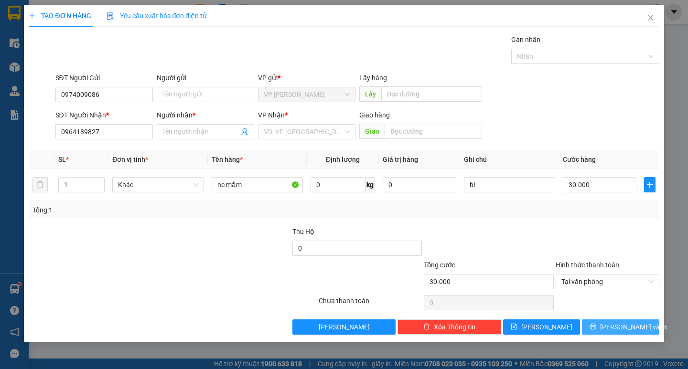
drag, startPoint x: 599, startPoint y: 318, endPoint x: 605, endPoint y: 330, distance: 13.7
click at [599, 318] on div "Transit Pickup Surcharge Ids Transit Deliver Surcharge Ids Transit Deliver Surc…" at bounding box center [344, 184] width 630 height 300
click at [596, 330] on icon "printer" at bounding box center [593, 327] width 6 height 6
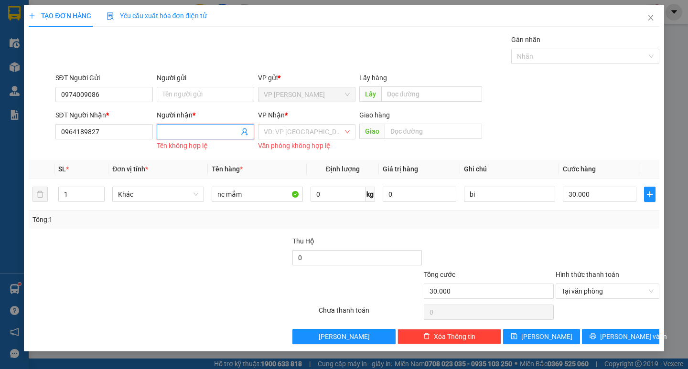
click at [189, 128] on input "Người nhận *" at bounding box center [200, 132] width 76 height 11
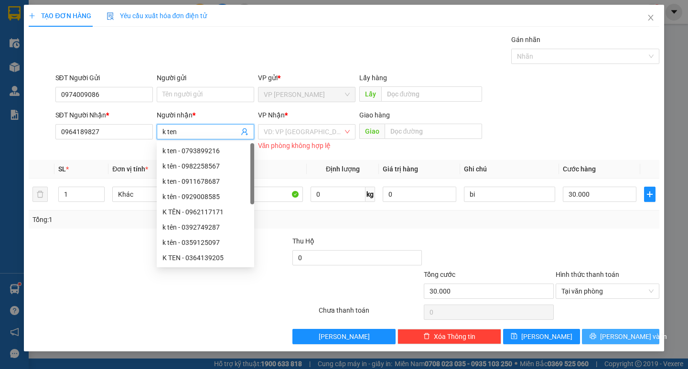
click at [611, 342] on button "[PERSON_NAME] và In" at bounding box center [620, 336] width 77 height 15
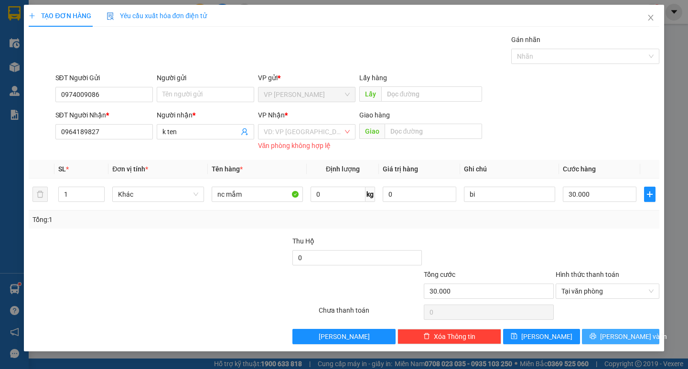
click at [596, 338] on icon "printer" at bounding box center [592, 336] width 7 height 7
click at [279, 127] on input "search" at bounding box center [303, 132] width 79 height 14
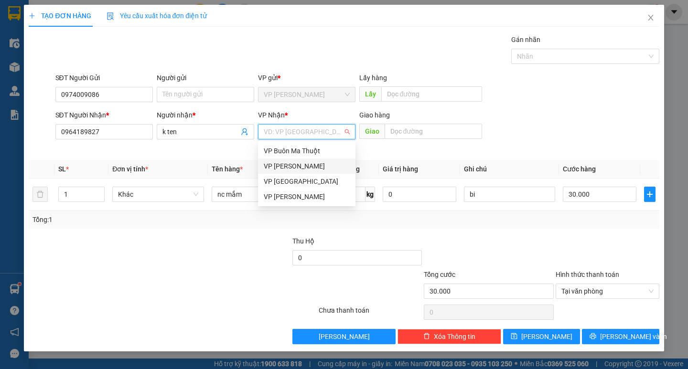
click at [291, 180] on div "VP [GEOGRAPHIC_DATA]" at bounding box center [307, 181] width 86 height 11
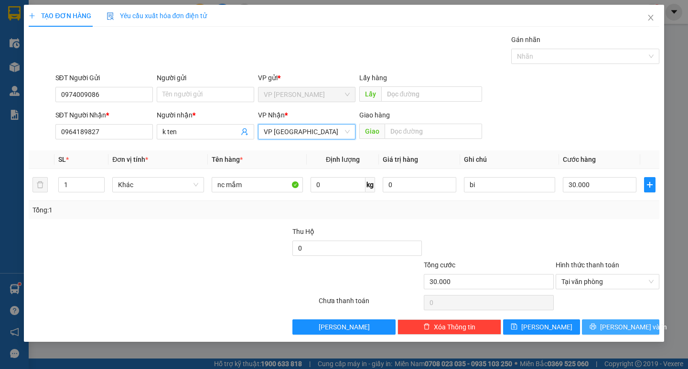
click at [622, 330] on span "[PERSON_NAME] và In" at bounding box center [633, 327] width 67 height 11
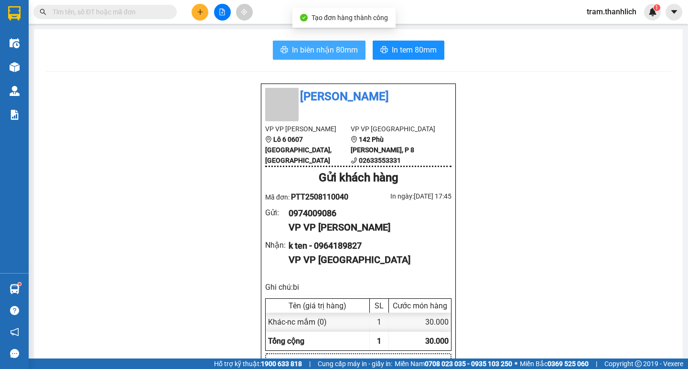
click at [308, 48] on span "In biên nhận 80mm" at bounding box center [325, 50] width 66 height 12
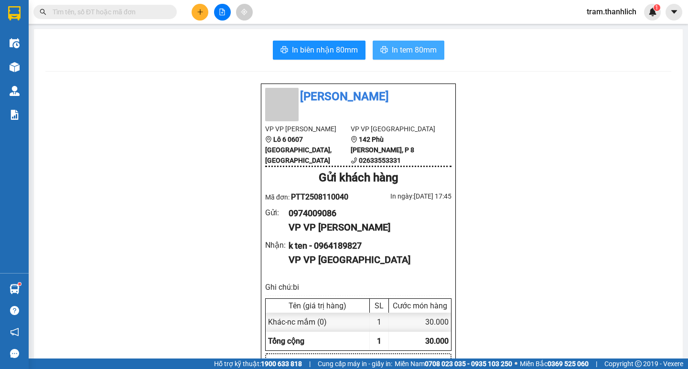
click at [394, 54] on span "In tem 80mm" at bounding box center [414, 50] width 45 height 12
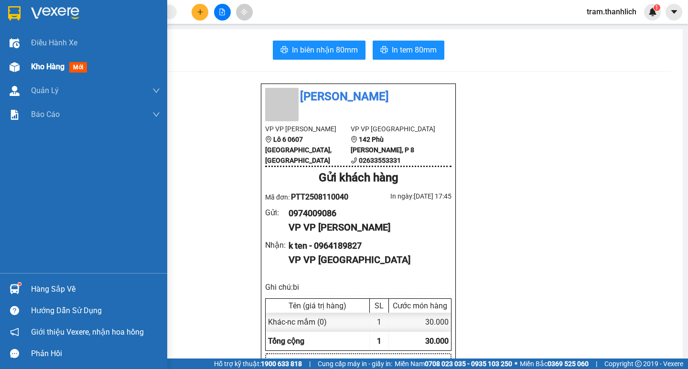
click at [34, 72] on div "Kho hàng mới" at bounding box center [61, 67] width 60 height 12
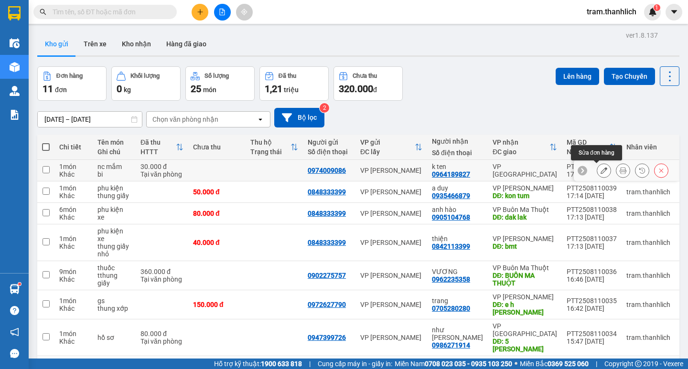
click at [598, 174] on button at bounding box center [603, 170] width 13 height 17
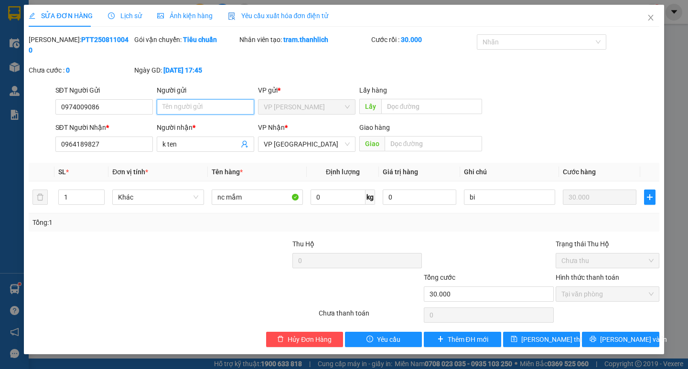
click at [211, 99] on input "Người gửi" at bounding box center [205, 106] width 97 height 15
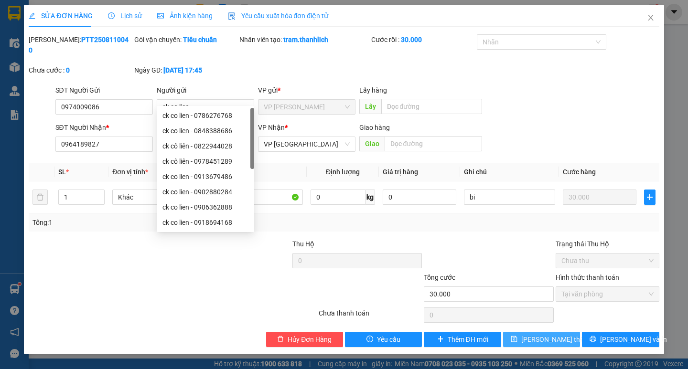
click at [543, 332] on button "[PERSON_NAME] thay đổi" at bounding box center [541, 339] width 77 height 15
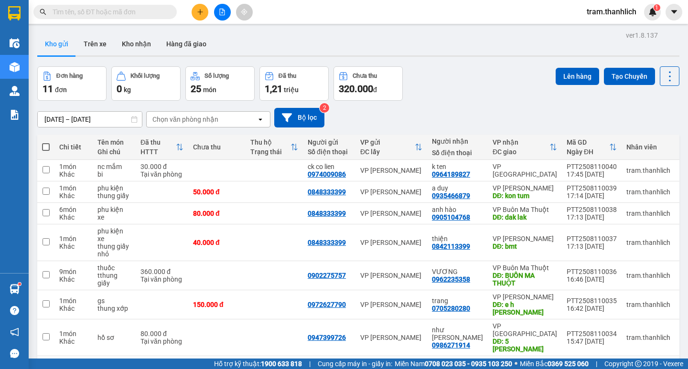
click at [201, 13] on icon "plus" at bounding box center [200, 12] width 7 height 7
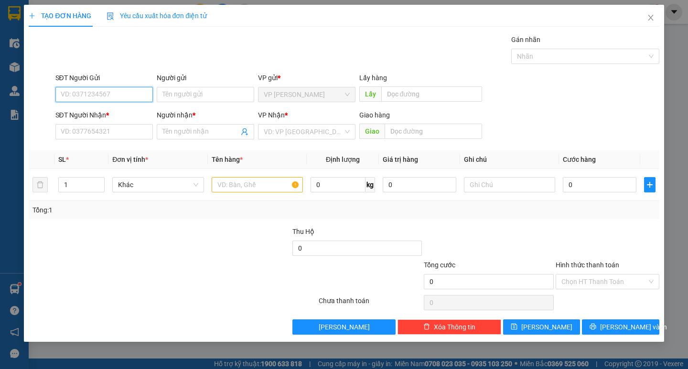
click at [114, 98] on input "SĐT Người Gửi" at bounding box center [103, 94] width 97 height 15
click at [117, 133] on input "SĐT Người Nhận *" at bounding box center [103, 131] width 97 height 15
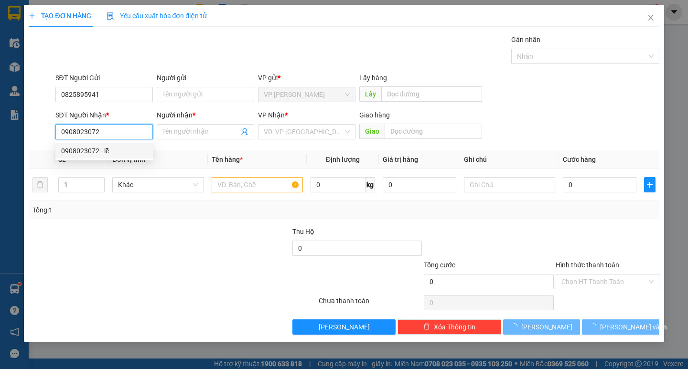
click at [121, 157] on div "0908023072 - lễ" at bounding box center [103, 150] width 97 height 15
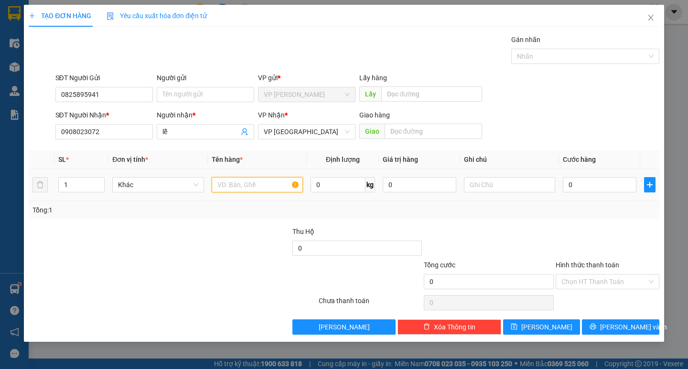
click at [285, 185] on input "text" at bounding box center [257, 184] width 91 height 15
click at [588, 192] on input "0" at bounding box center [600, 184] width 74 height 15
drag, startPoint x: 621, startPoint y: 282, endPoint x: 621, endPoint y: 288, distance: 5.7
click at [621, 286] on input "Hình thức thanh toán" at bounding box center [604, 282] width 86 height 14
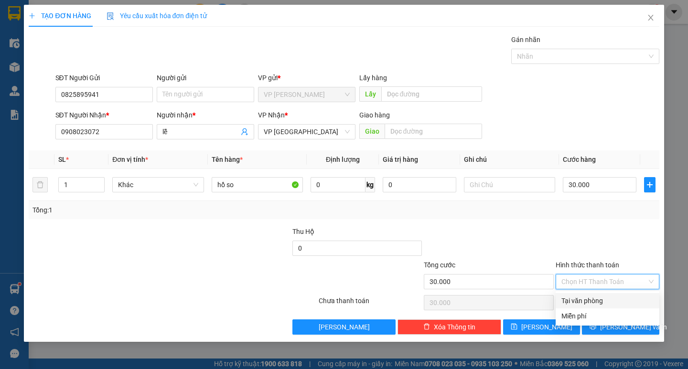
drag, startPoint x: 619, startPoint y: 306, endPoint x: 620, endPoint y: 321, distance: 14.8
click at [619, 307] on div "Tại văn phòng" at bounding box center [608, 300] width 104 height 15
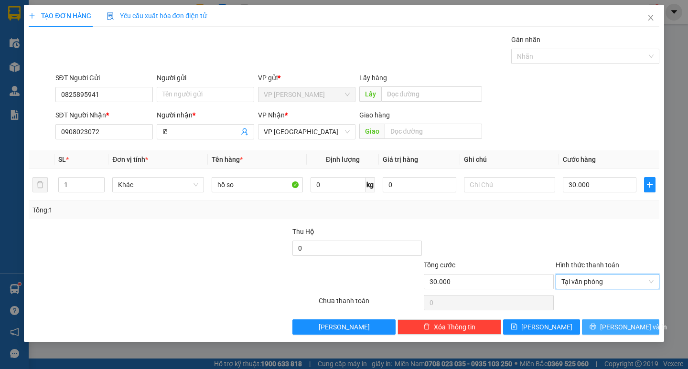
click at [620, 327] on span "[PERSON_NAME] và In" at bounding box center [633, 327] width 67 height 11
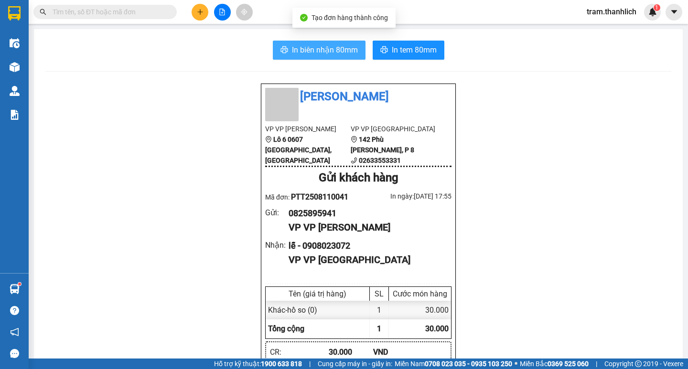
click at [299, 46] on span "In biên nhận 80mm" at bounding box center [325, 50] width 66 height 12
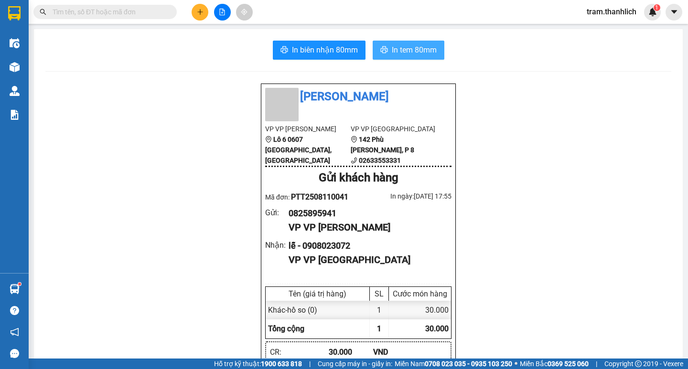
click at [399, 51] on span "In tem 80mm" at bounding box center [414, 50] width 45 height 12
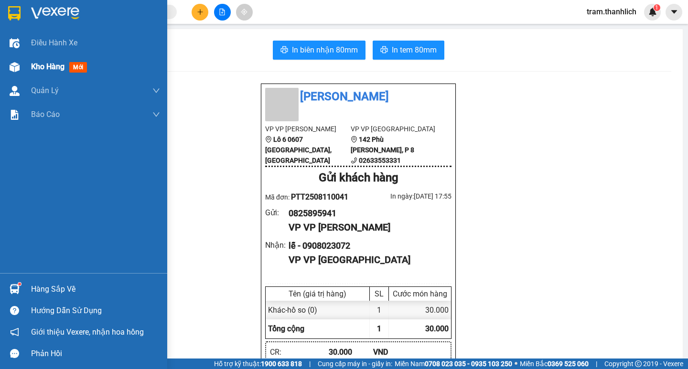
click at [37, 72] on div "Kho hàng mới" at bounding box center [61, 67] width 60 height 12
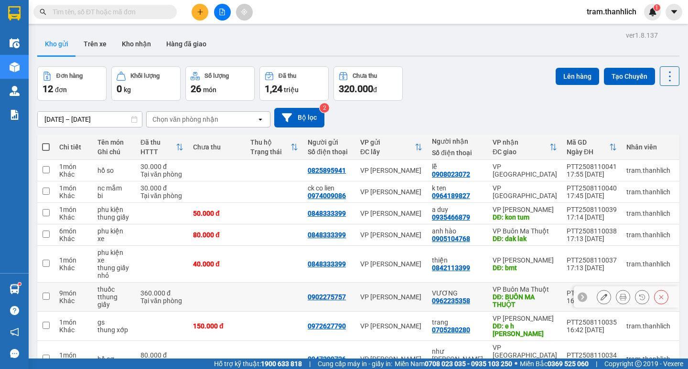
scroll to position [148, 0]
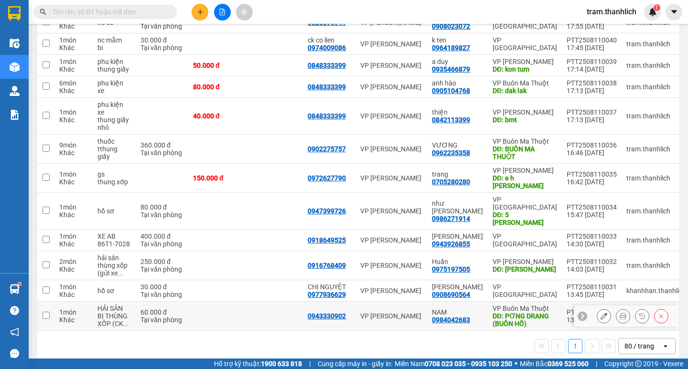
drag, startPoint x: 47, startPoint y: 299, endPoint x: 43, endPoint y: 300, distance: 5.0
click at [46, 312] on input "checkbox" at bounding box center [46, 315] width 7 height 7
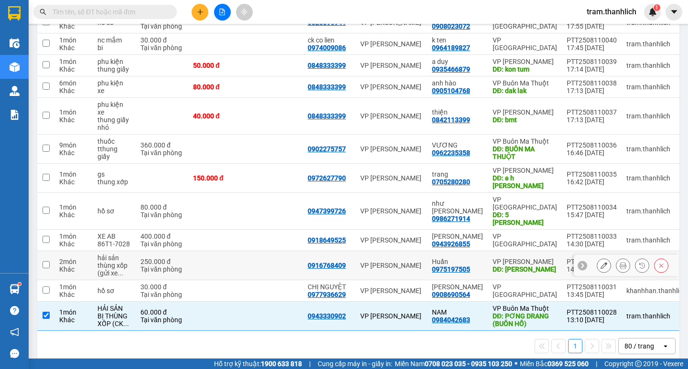
click at [45, 261] on input "checkbox" at bounding box center [46, 264] width 7 height 7
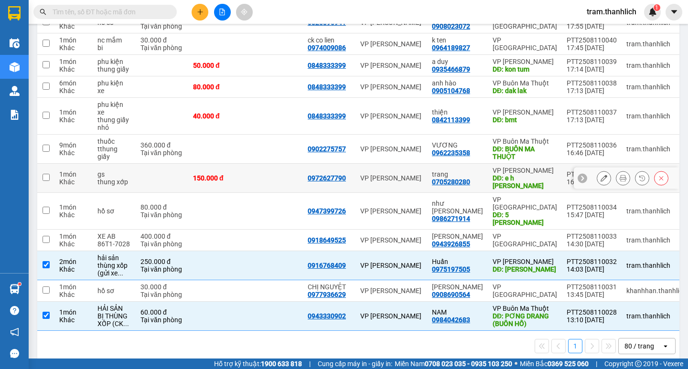
drag, startPoint x: 44, startPoint y: 173, endPoint x: 44, endPoint y: 166, distance: 6.7
click at [43, 174] on input "checkbox" at bounding box center [46, 177] width 7 height 7
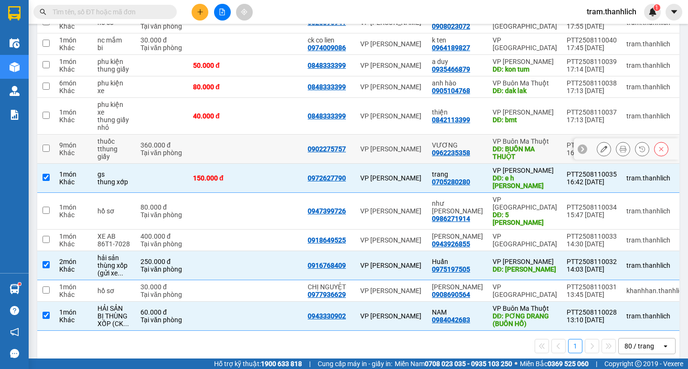
click at [47, 151] on input "checkbox" at bounding box center [46, 148] width 7 height 7
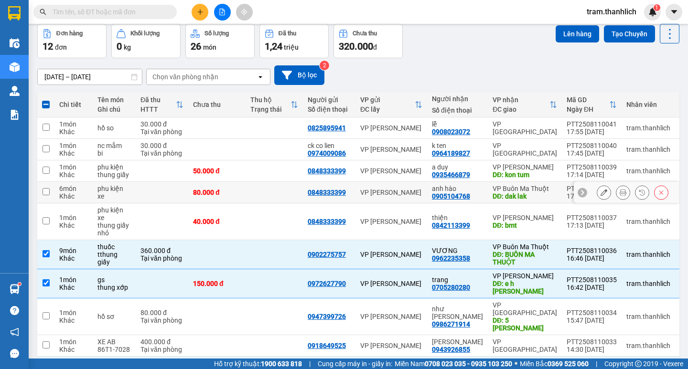
scroll to position [96, 0]
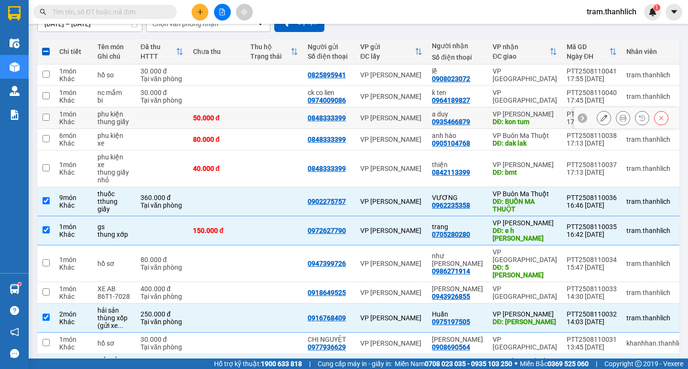
click at [45, 117] on input "checkbox" at bounding box center [46, 117] width 7 height 7
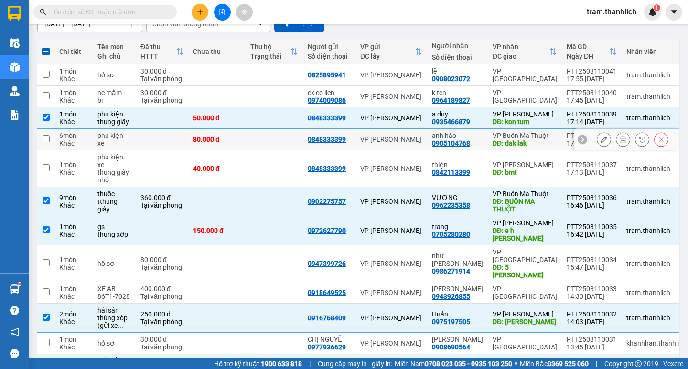
click at [47, 139] on input "checkbox" at bounding box center [46, 138] width 7 height 7
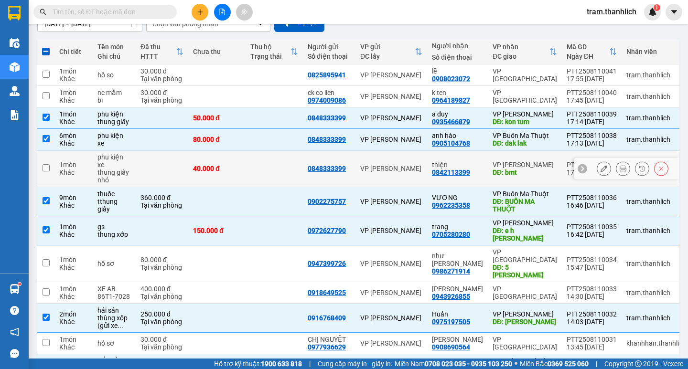
click at [45, 170] on input "checkbox" at bounding box center [46, 167] width 7 height 7
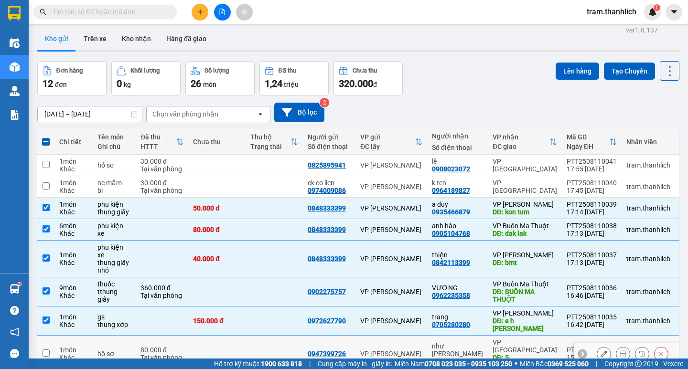
scroll to position [5, 0]
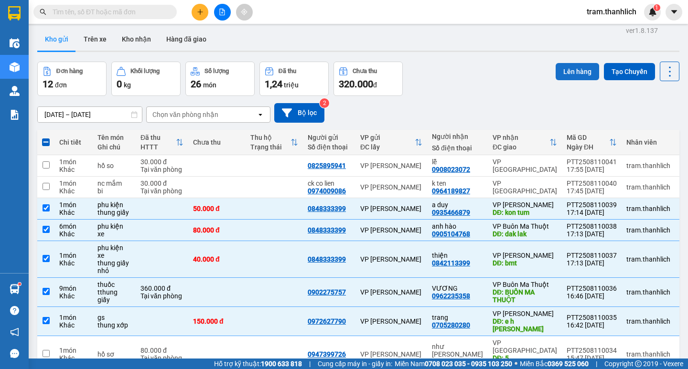
click at [556, 76] on button "Lên hàng" at bounding box center [577, 71] width 43 height 17
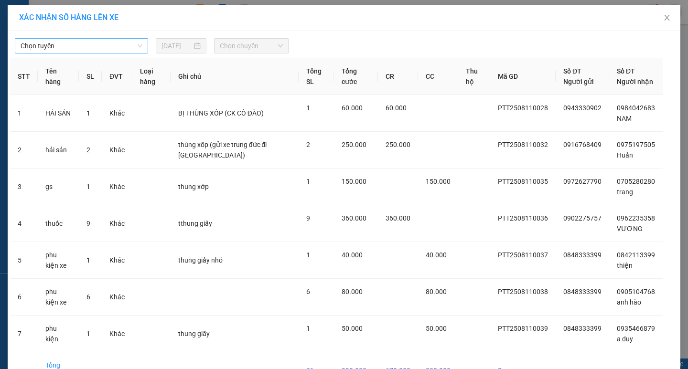
click at [93, 48] on span "Chọn tuyến" at bounding box center [82, 46] width 122 height 14
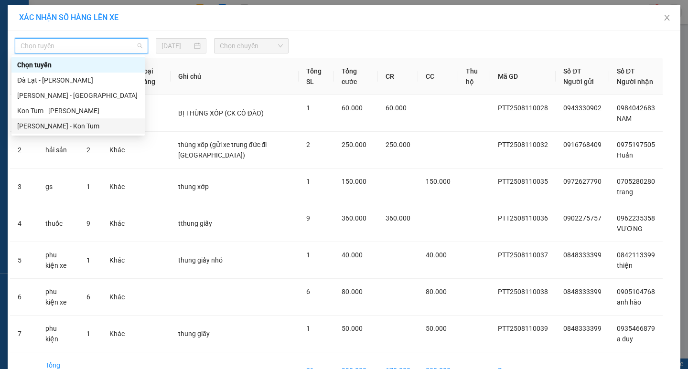
click at [75, 127] on div "[PERSON_NAME] - Kon Tum" at bounding box center [78, 126] width 122 height 11
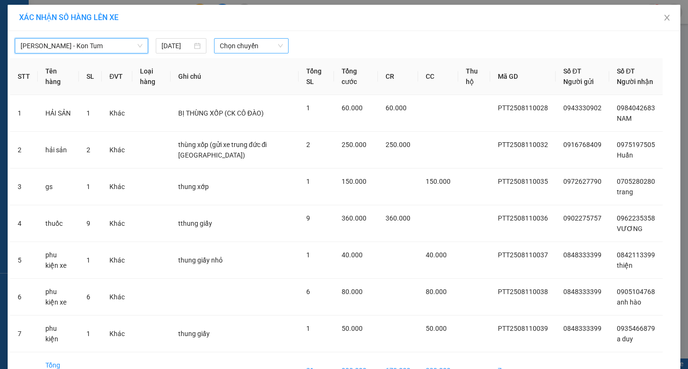
click at [232, 47] on span "Chọn chuyến" at bounding box center [251, 46] width 63 height 14
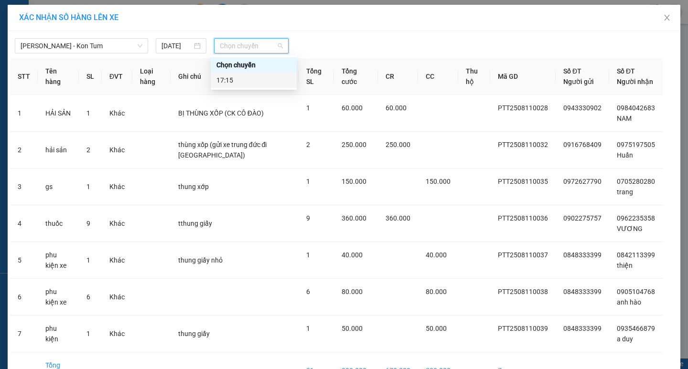
drag, startPoint x: 237, startPoint y: 81, endPoint x: 252, endPoint y: 106, distance: 29.3
click at [236, 81] on div "17:15" at bounding box center [253, 80] width 75 height 11
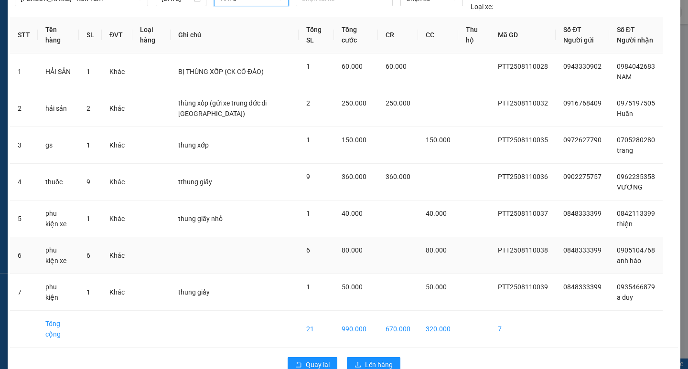
scroll to position [80, 0]
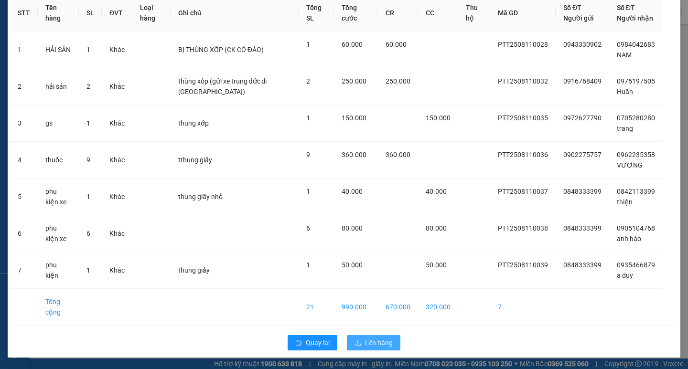
click at [391, 349] on button "Lên hàng" at bounding box center [373, 342] width 53 height 15
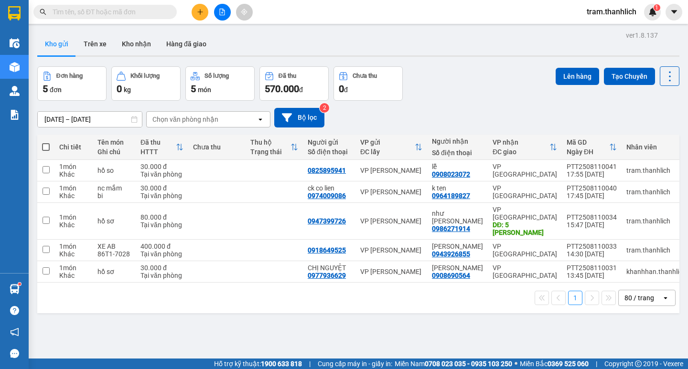
click at [267, 321] on div "ver 1.8.137 Kho gửi Trên xe Kho nhận Hàng đã giao Đơn hàng 5 đơn Khối lượng 0 k…" at bounding box center [358, 213] width 650 height 369
click at [202, 17] on button at bounding box center [200, 12] width 17 height 17
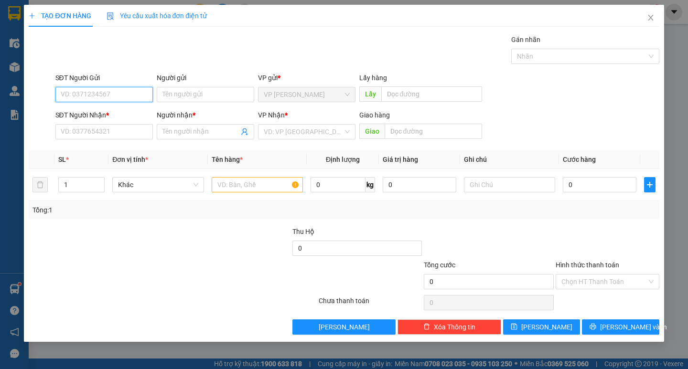
click at [133, 97] on input "SĐT Người Gửi" at bounding box center [103, 94] width 97 height 15
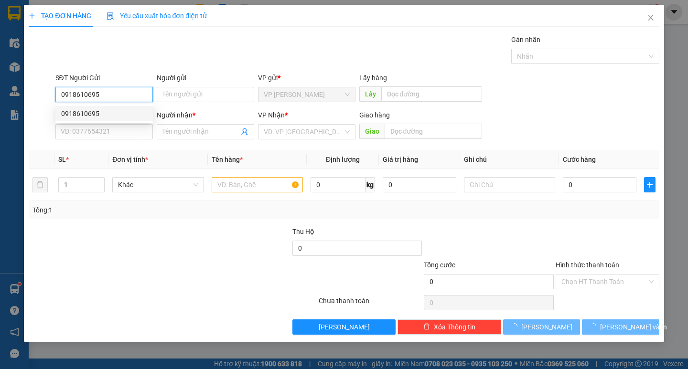
click at [120, 113] on div "0918610695" at bounding box center [104, 113] width 86 height 11
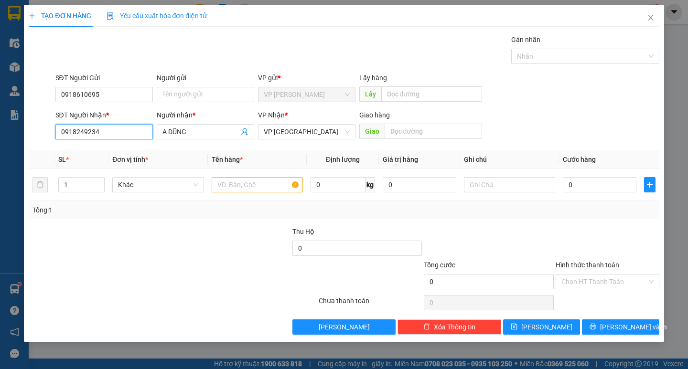
click at [116, 125] on input "0918249234" at bounding box center [103, 131] width 97 height 15
click at [116, 128] on input "0918249234" at bounding box center [103, 131] width 97 height 15
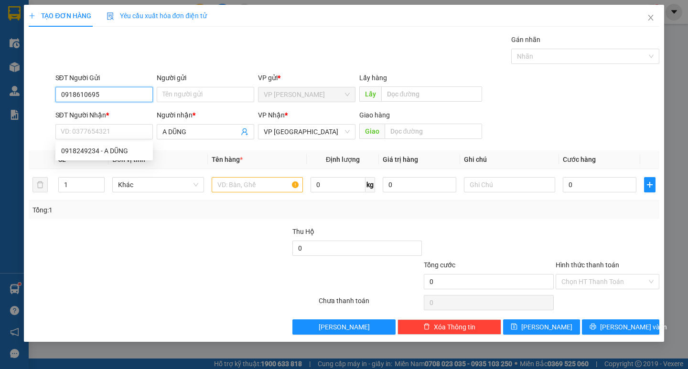
click at [110, 97] on input "0918610695" at bounding box center [103, 94] width 97 height 15
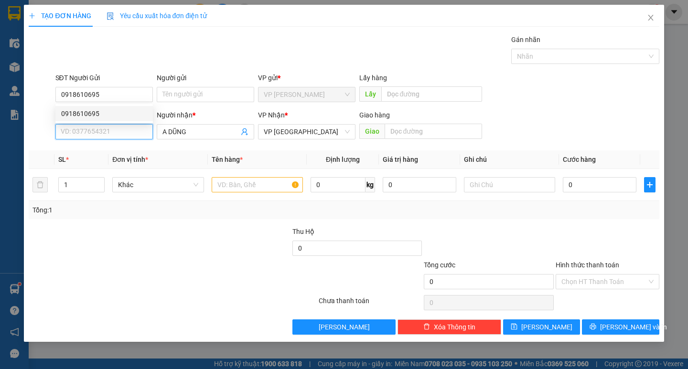
click at [103, 136] on input "SĐT Người Nhận *" at bounding box center [103, 131] width 97 height 15
paste input "0918610695"
click at [189, 142] on div "Người nhận * A DŨNG" at bounding box center [205, 126] width 97 height 33
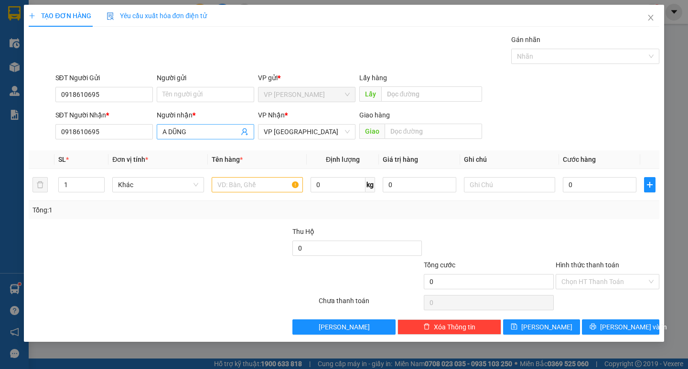
click at [191, 134] on input "A DŨNG" at bounding box center [200, 132] width 76 height 11
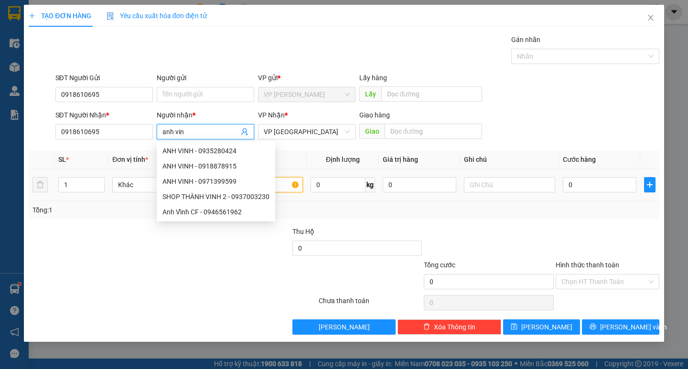
click at [282, 187] on input "text" at bounding box center [257, 184] width 91 height 15
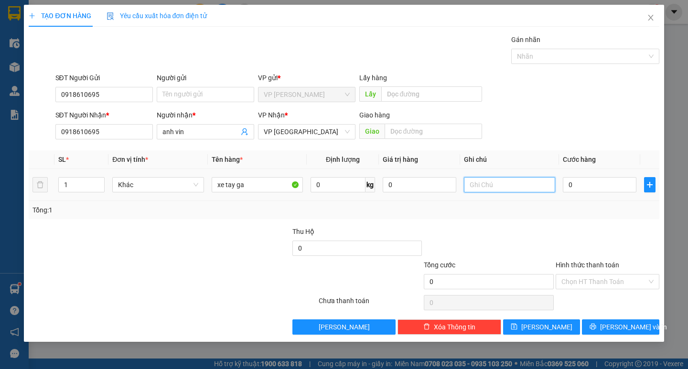
click at [526, 187] on input "text" at bounding box center [509, 184] width 91 height 15
click at [607, 177] on div "0" at bounding box center [600, 184] width 74 height 19
click at [600, 189] on input "0" at bounding box center [600, 184] width 74 height 15
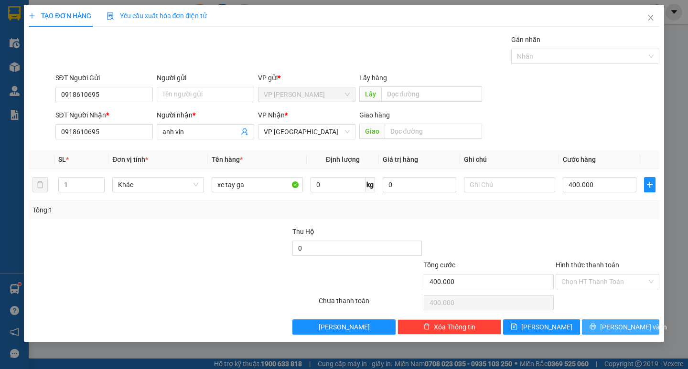
click at [609, 327] on button "[PERSON_NAME] và In" at bounding box center [620, 327] width 77 height 15
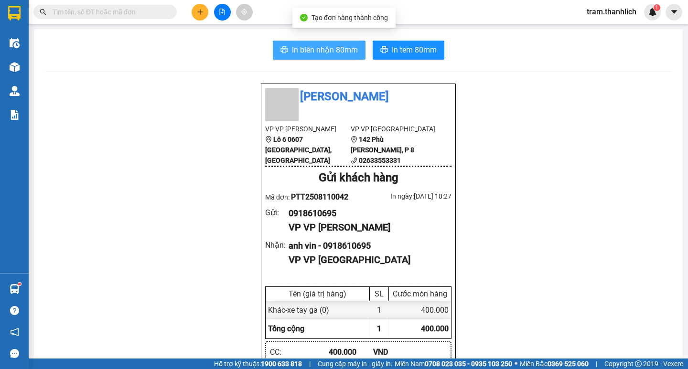
click at [303, 51] on span "In biên nhận 80mm" at bounding box center [325, 50] width 66 height 12
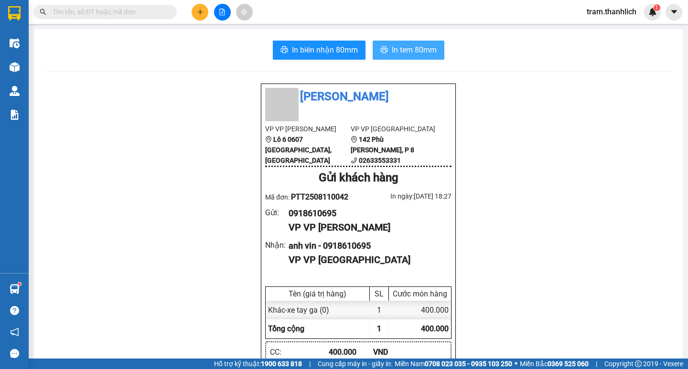
click at [417, 42] on button "In tem 80mm" at bounding box center [409, 50] width 72 height 19
click at [198, 17] on button at bounding box center [200, 12] width 17 height 17
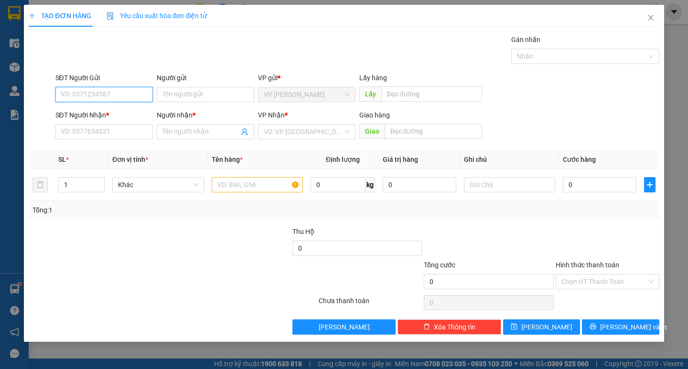
click at [115, 91] on input "SĐT Người Gửi" at bounding box center [103, 94] width 97 height 15
click at [113, 133] on input "SĐT Người Nhận *" at bounding box center [103, 131] width 97 height 15
click at [196, 135] on input "Người nhận *" at bounding box center [200, 132] width 76 height 11
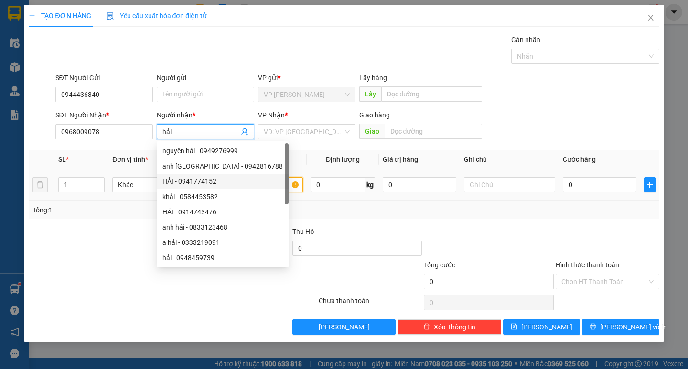
click at [290, 186] on input "text" at bounding box center [257, 184] width 91 height 15
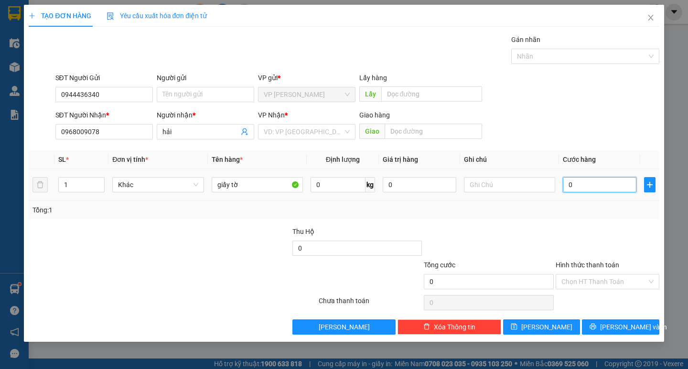
click at [596, 192] on input "0" at bounding box center [600, 184] width 74 height 15
click at [592, 284] on input "Hình thức thanh toán" at bounding box center [604, 282] width 86 height 14
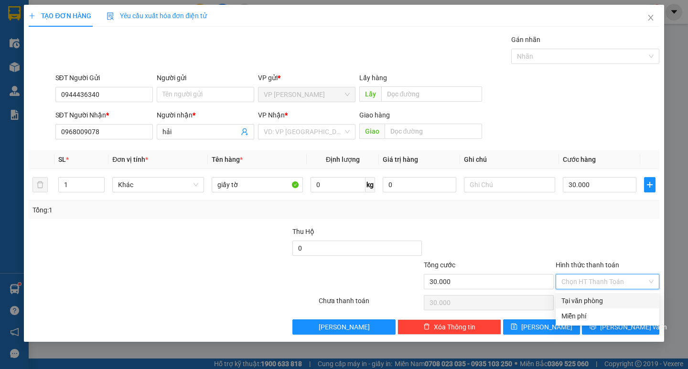
click at [592, 302] on div "Tại văn phòng" at bounding box center [607, 301] width 92 height 11
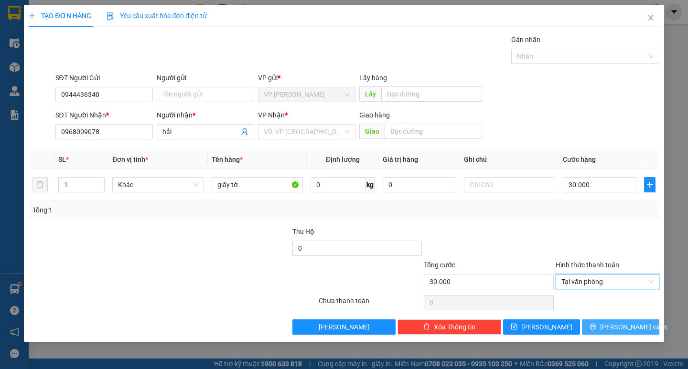
click at [600, 326] on button "[PERSON_NAME] và In" at bounding box center [620, 327] width 77 height 15
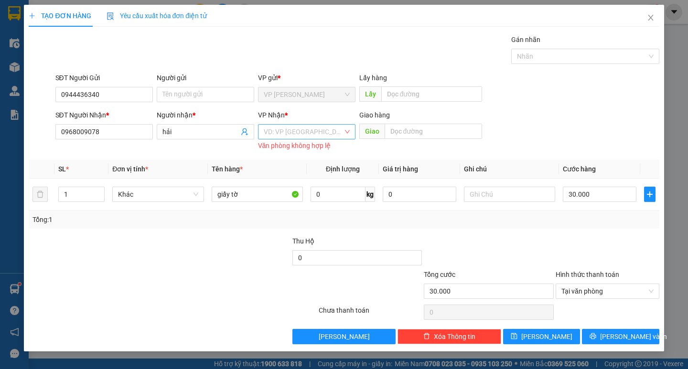
click at [297, 126] on input "search" at bounding box center [303, 132] width 79 height 14
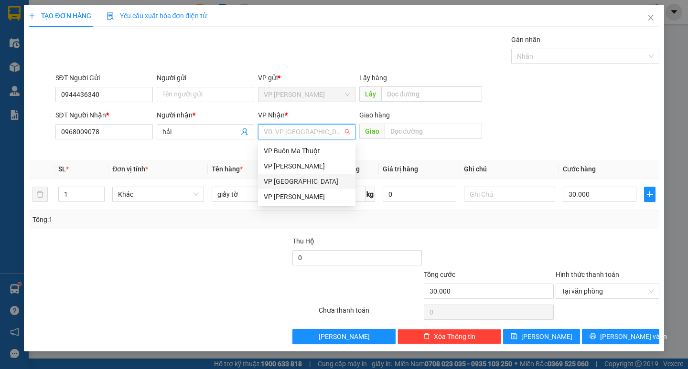
click at [296, 180] on div "VP [GEOGRAPHIC_DATA]" at bounding box center [307, 181] width 86 height 11
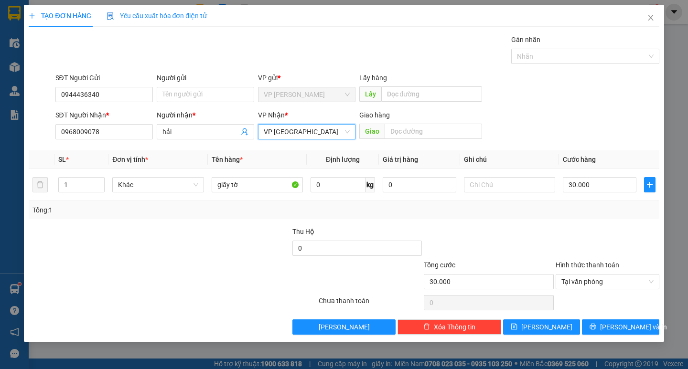
click at [623, 335] on div "TẠO ĐƠN HÀNG Yêu cầu xuất hóa đơn điện tử Transit Pickup Surcharge Ids Transit …" at bounding box center [344, 173] width 640 height 337
click at [612, 322] on span "[PERSON_NAME] và In" at bounding box center [633, 327] width 67 height 11
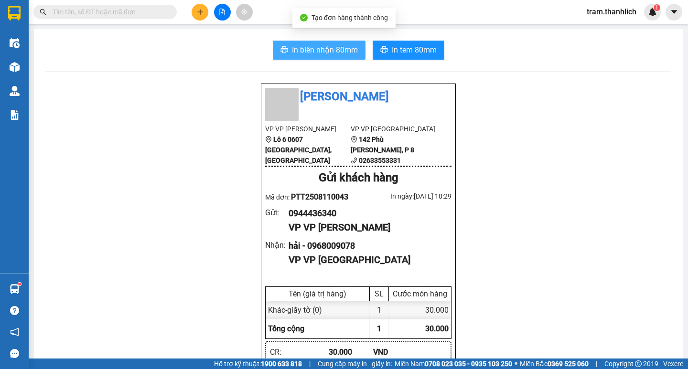
click at [328, 59] on button "In biên nhận 80mm" at bounding box center [319, 50] width 93 height 19
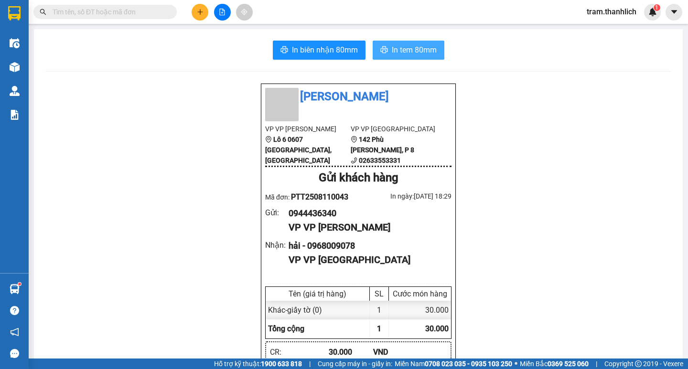
click at [396, 46] on span "In tem 80mm" at bounding box center [414, 50] width 45 height 12
click at [193, 14] on button at bounding box center [200, 12] width 17 height 17
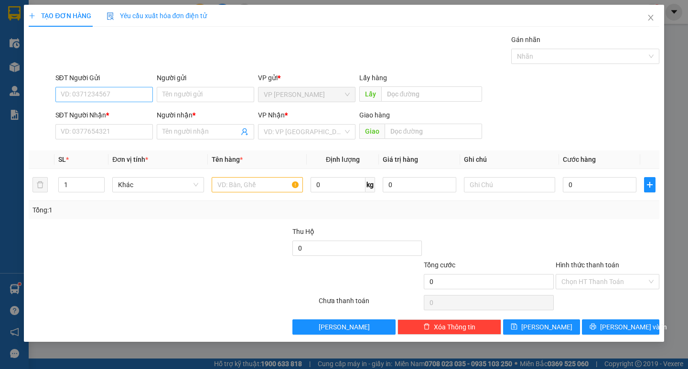
click at [108, 86] on div "SĐT Người Gửi" at bounding box center [103, 80] width 97 height 14
click at [106, 90] on input "SĐT Người Gửi" at bounding box center [103, 94] width 97 height 15
click at [93, 98] on input "09762666391" at bounding box center [103, 94] width 97 height 15
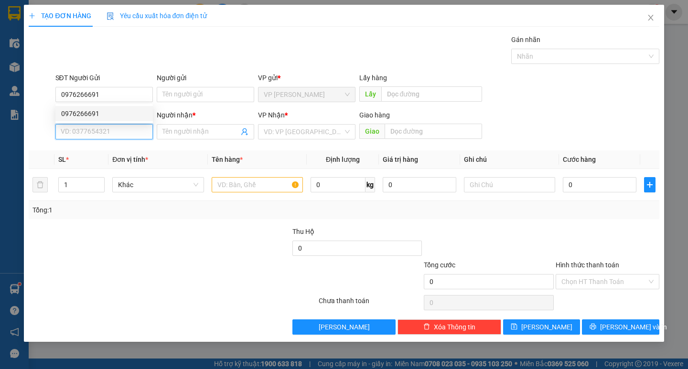
click at [95, 128] on input "SĐT Người Nhận *" at bounding box center [103, 131] width 97 height 15
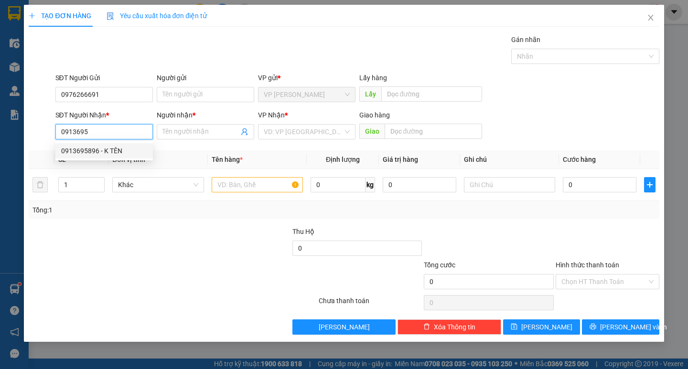
drag, startPoint x: 94, startPoint y: 128, endPoint x: 82, endPoint y: 150, distance: 25.2
click at [82, 150] on div "0913695896 - K TÊN" at bounding box center [104, 151] width 86 height 11
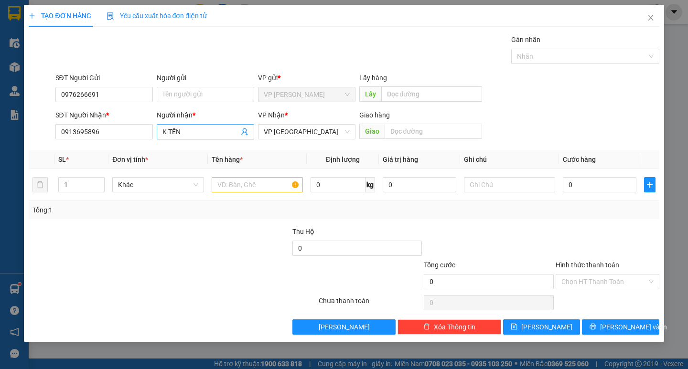
click at [211, 132] on input "K TÊN" at bounding box center [200, 132] width 76 height 11
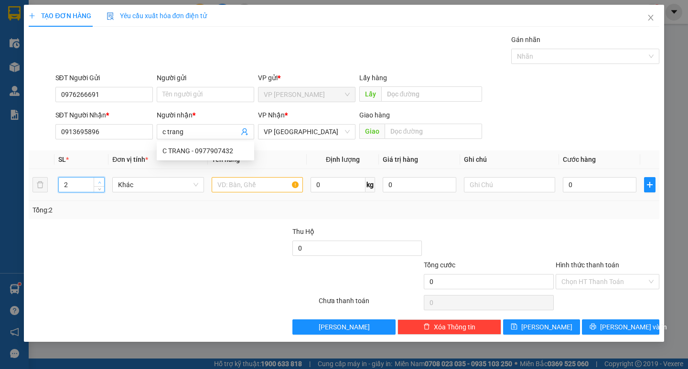
click at [100, 180] on span "up" at bounding box center [99, 183] width 6 height 6
click at [98, 181] on icon "up" at bounding box center [99, 182] width 3 height 3
click at [101, 181] on icon "up" at bounding box center [99, 182] width 3 height 3
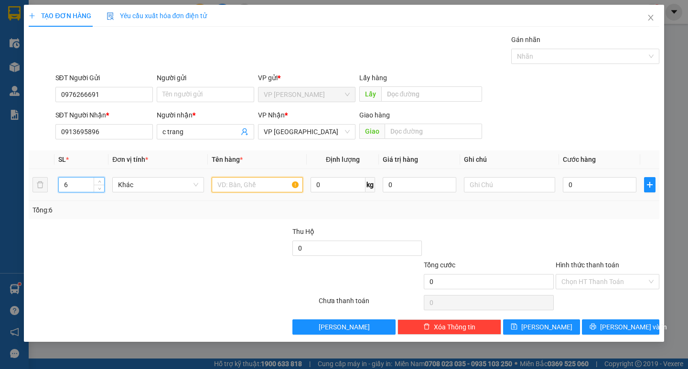
click at [286, 189] on input "text" at bounding box center [257, 184] width 91 height 15
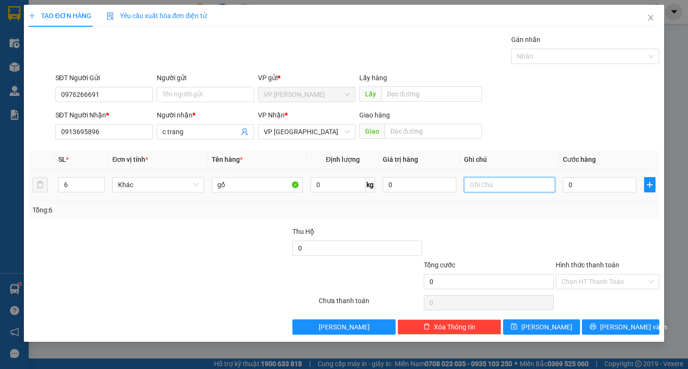
click at [506, 188] on input "text" at bounding box center [509, 184] width 91 height 15
click at [582, 182] on input "0" at bounding box center [600, 184] width 74 height 15
click at [597, 283] on input "Hình thức thanh toán" at bounding box center [604, 282] width 86 height 14
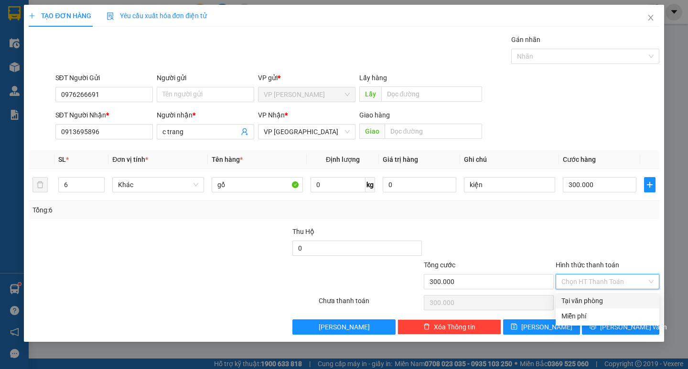
click at [595, 299] on div "Tại văn phòng" at bounding box center [607, 301] width 92 height 11
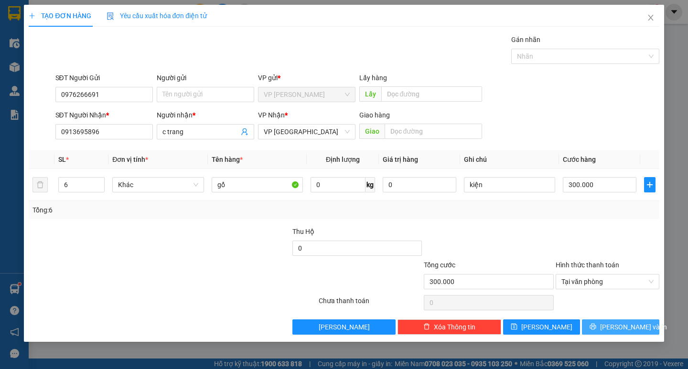
click at [596, 328] on button "[PERSON_NAME] và In" at bounding box center [620, 327] width 77 height 15
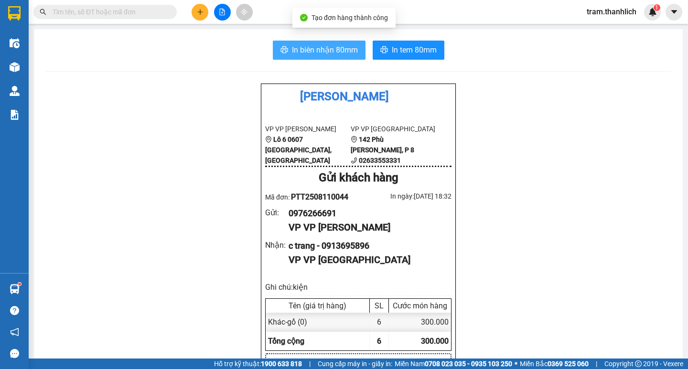
click at [293, 49] on span "In biên nhận 80mm" at bounding box center [325, 50] width 66 height 12
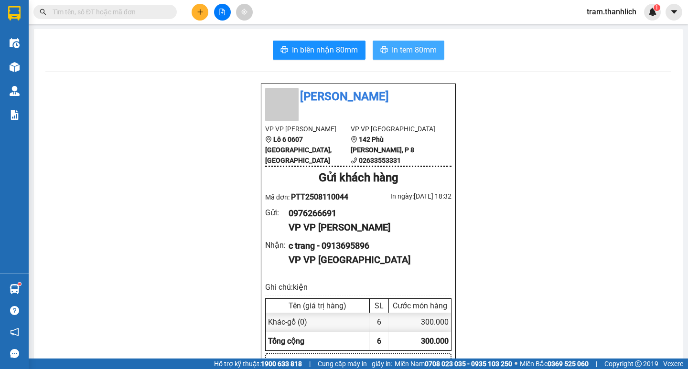
click at [388, 57] on button "In tem 80mm" at bounding box center [409, 50] width 72 height 19
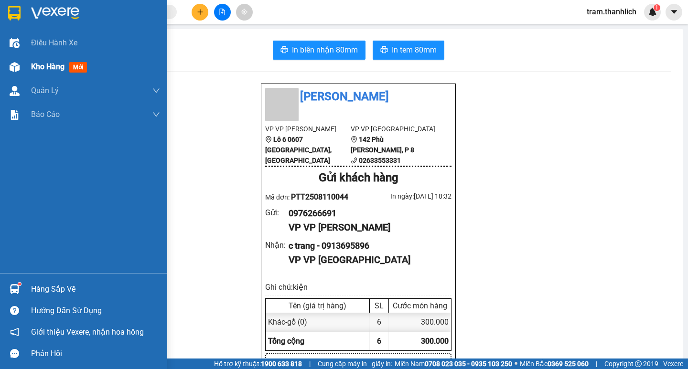
click at [33, 76] on div "Kho hàng mới" at bounding box center [95, 67] width 129 height 24
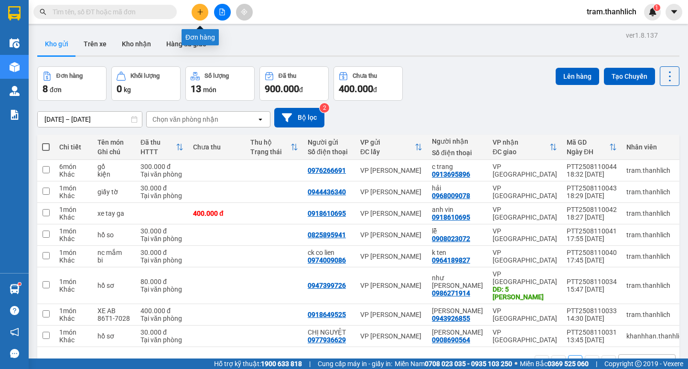
click at [198, 7] on button at bounding box center [200, 12] width 17 height 17
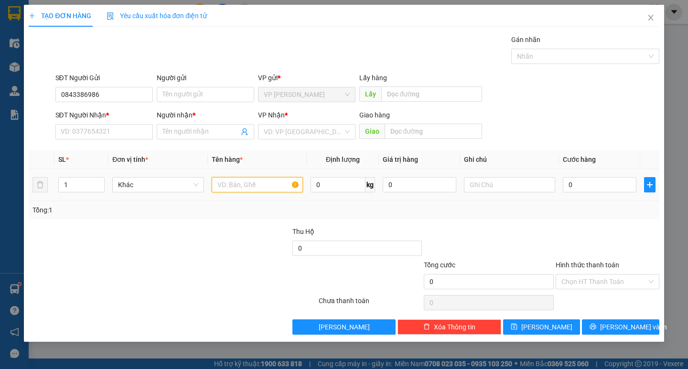
click at [289, 189] on input "text" at bounding box center [257, 184] width 91 height 15
click at [603, 186] on input "0" at bounding box center [600, 184] width 74 height 15
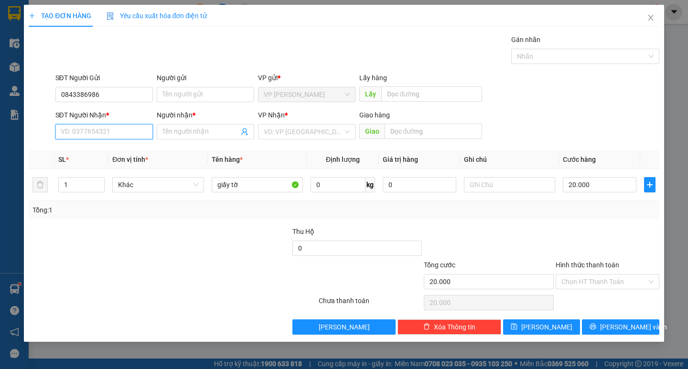
click at [67, 132] on input "SĐT Người Nhận *" at bounding box center [103, 131] width 97 height 15
click at [188, 131] on input "Người nhận *" at bounding box center [200, 132] width 76 height 11
drag, startPoint x: 574, startPoint y: 281, endPoint x: 577, endPoint y: 289, distance: 8.6
click at [575, 284] on input "Hình thức thanh toán" at bounding box center [604, 282] width 86 height 14
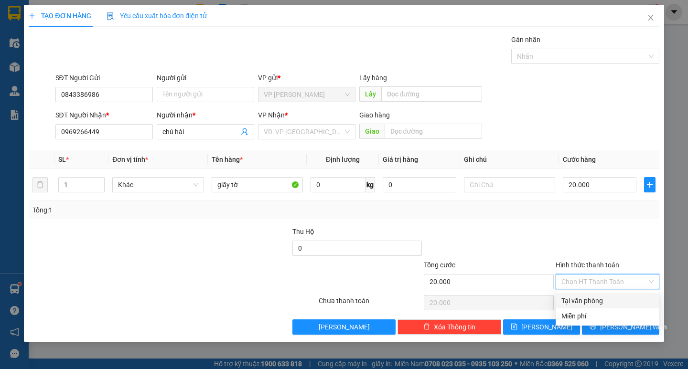
drag, startPoint x: 579, startPoint y: 299, endPoint x: 611, endPoint y: 318, distance: 37.3
click at [579, 300] on div "Tại văn phòng" at bounding box center [607, 301] width 92 height 11
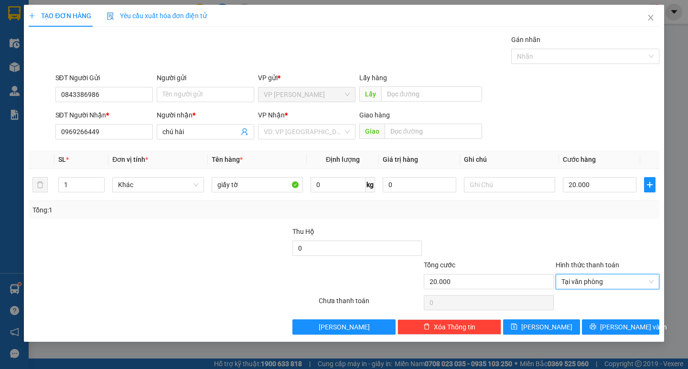
click at [611, 318] on div "Transit Pickup Surcharge Ids Transit Deliver Surcharge Ids Transit Deliver Surc…" at bounding box center [344, 184] width 630 height 300
click at [616, 331] on span "[PERSON_NAME] và In" at bounding box center [633, 327] width 67 height 11
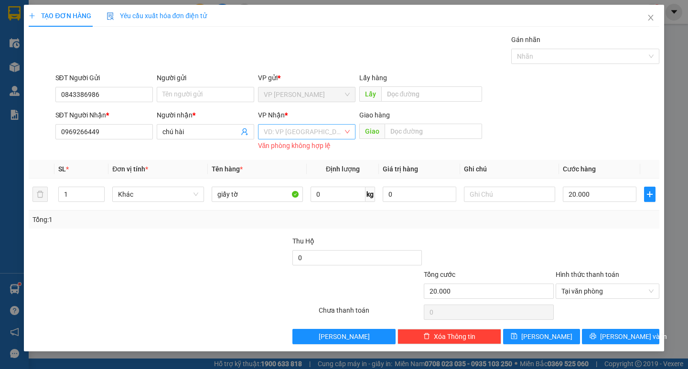
click at [281, 129] on input "search" at bounding box center [303, 132] width 79 height 14
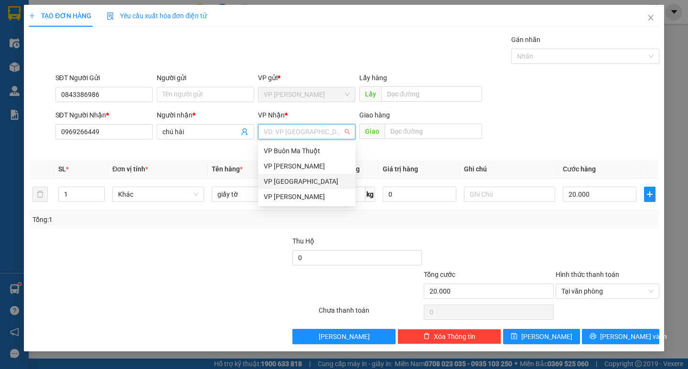
drag, startPoint x: 283, startPoint y: 174, endPoint x: 332, endPoint y: 207, distance: 59.2
click at [283, 175] on div "VP [GEOGRAPHIC_DATA]" at bounding box center [306, 181] width 97 height 15
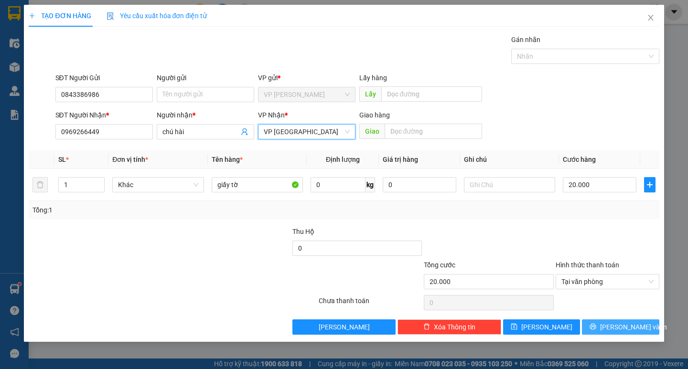
drag, startPoint x: 579, startPoint y: 317, endPoint x: 595, endPoint y: 321, distance: 15.9
click at [585, 318] on div "Transit Pickup Surcharge Ids Transit Deliver Surcharge Ids Transit Deliver Surc…" at bounding box center [344, 184] width 630 height 300
click at [596, 323] on icon "printer" at bounding box center [592, 326] width 7 height 7
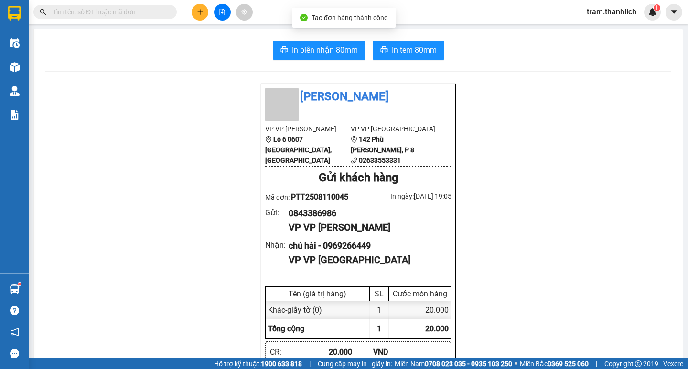
click at [311, 55] on span "In biên nhận 80mm" at bounding box center [325, 50] width 66 height 12
click at [413, 56] on span "In tem 80mm" at bounding box center [414, 50] width 45 height 12
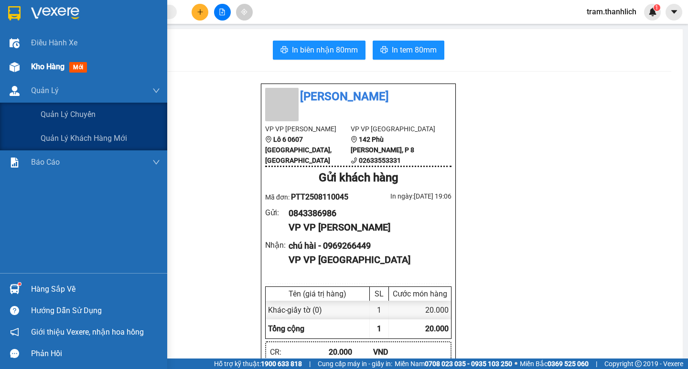
click at [48, 60] on div "Kho hàng mới" at bounding box center [95, 67] width 129 height 24
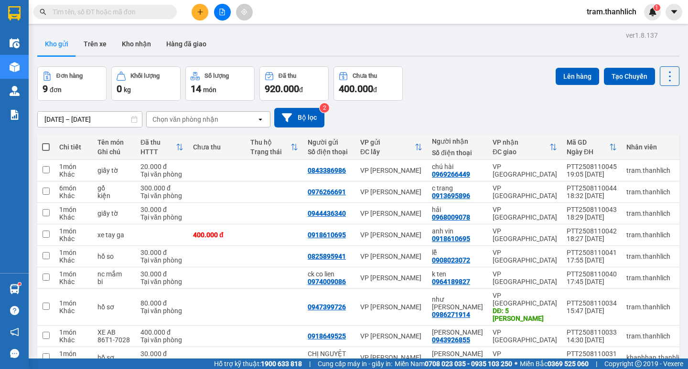
click at [195, 11] on button at bounding box center [200, 12] width 17 height 17
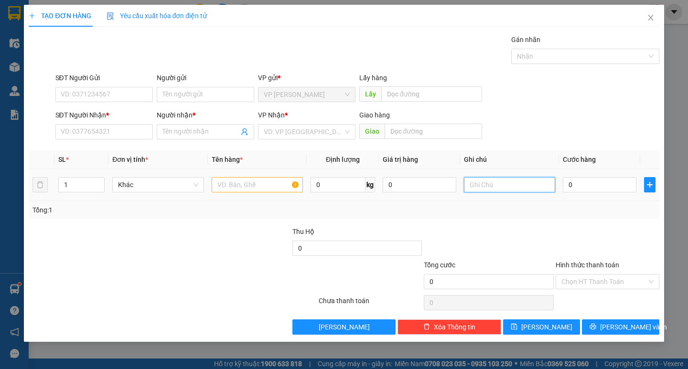
drag, startPoint x: 515, startPoint y: 186, endPoint x: 499, endPoint y: 202, distance: 23.3
click at [515, 188] on input "text" at bounding box center [509, 184] width 91 height 15
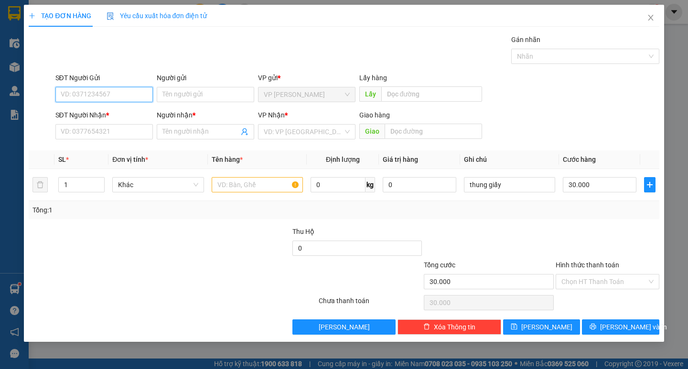
click at [142, 101] on input "SĐT Người Gửi" at bounding box center [103, 94] width 97 height 15
click at [132, 128] on input "SĐT Người Nhận *" at bounding box center [103, 131] width 97 height 15
click at [85, 127] on input "SĐT Người Nhận *" at bounding box center [103, 131] width 97 height 15
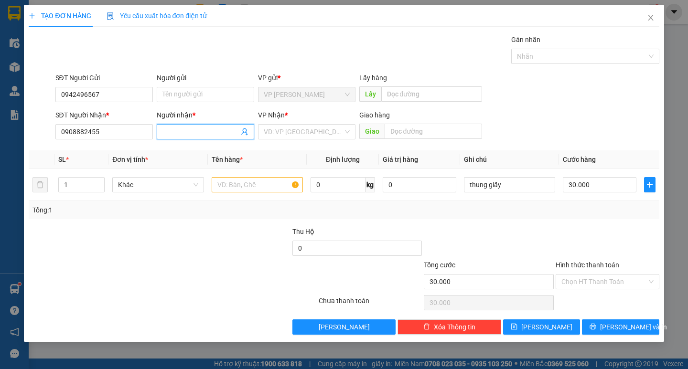
click at [215, 137] on span at bounding box center [205, 131] width 97 height 15
click at [248, 185] on input "text" at bounding box center [257, 184] width 91 height 15
click at [166, 130] on input "Người nhận *" at bounding box center [200, 132] width 76 height 11
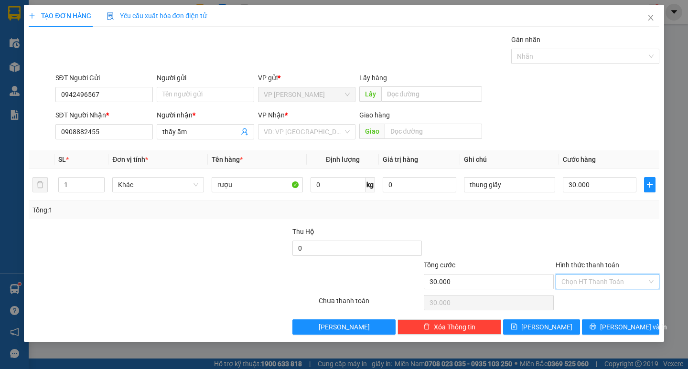
drag, startPoint x: 593, startPoint y: 280, endPoint x: 590, endPoint y: 286, distance: 6.4
click at [592, 280] on input "Hình thức thanh toán" at bounding box center [604, 282] width 86 height 14
click at [588, 297] on div "Tại văn phòng" at bounding box center [607, 301] width 92 height 11
click at [596, 326] on icon "printer" at bounding box center [592, 326] width 7 height 7
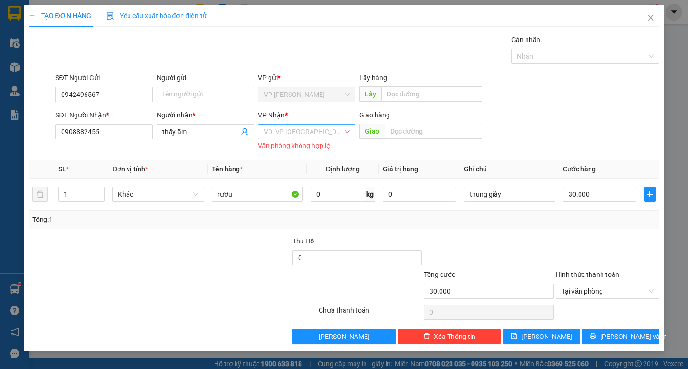
click at [295, 132] on input "search" at bounding box center [303, 132] width 79 height 14
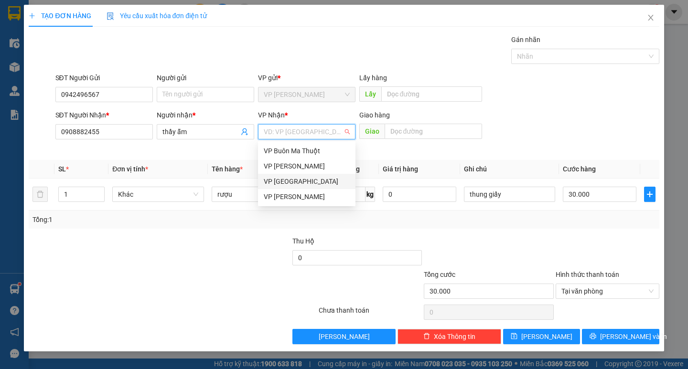
click at [289, 180] on div "VP [GEOGRAPHIC_DATA]" at bounding box center [307, 181] width 86 height 11
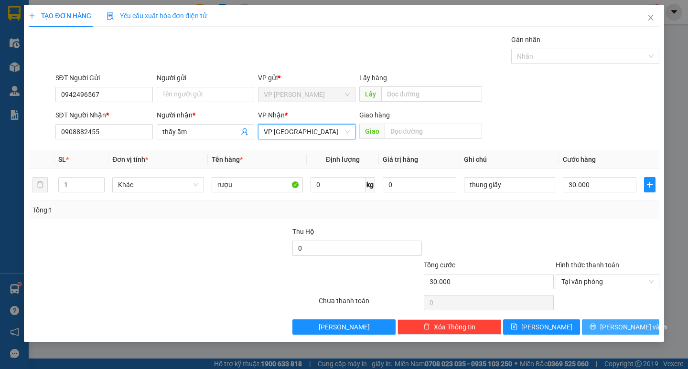
click at [605, 322] on button "[PERSON_NAME] và In" at bounding box center [620, 327] width 77 height 15
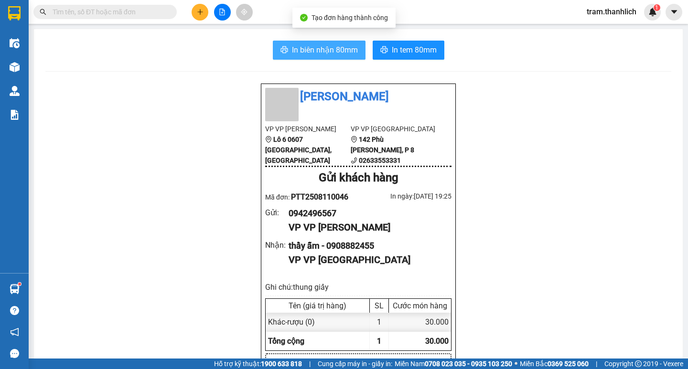
click at [328, 53] on span "In biên nhận 80mm" at bounding box center [325, 50] width 66 height 12
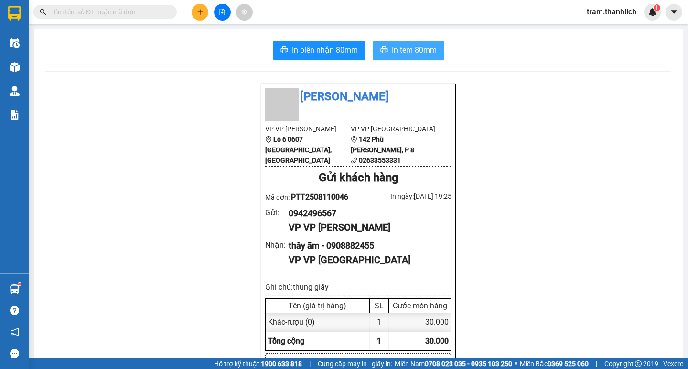
click at [406, 52] on span "In tem 80mm" at bounding box center [414, 50] width 45 height 12
